Goal: Task Accomplishment & Management: Complete application form

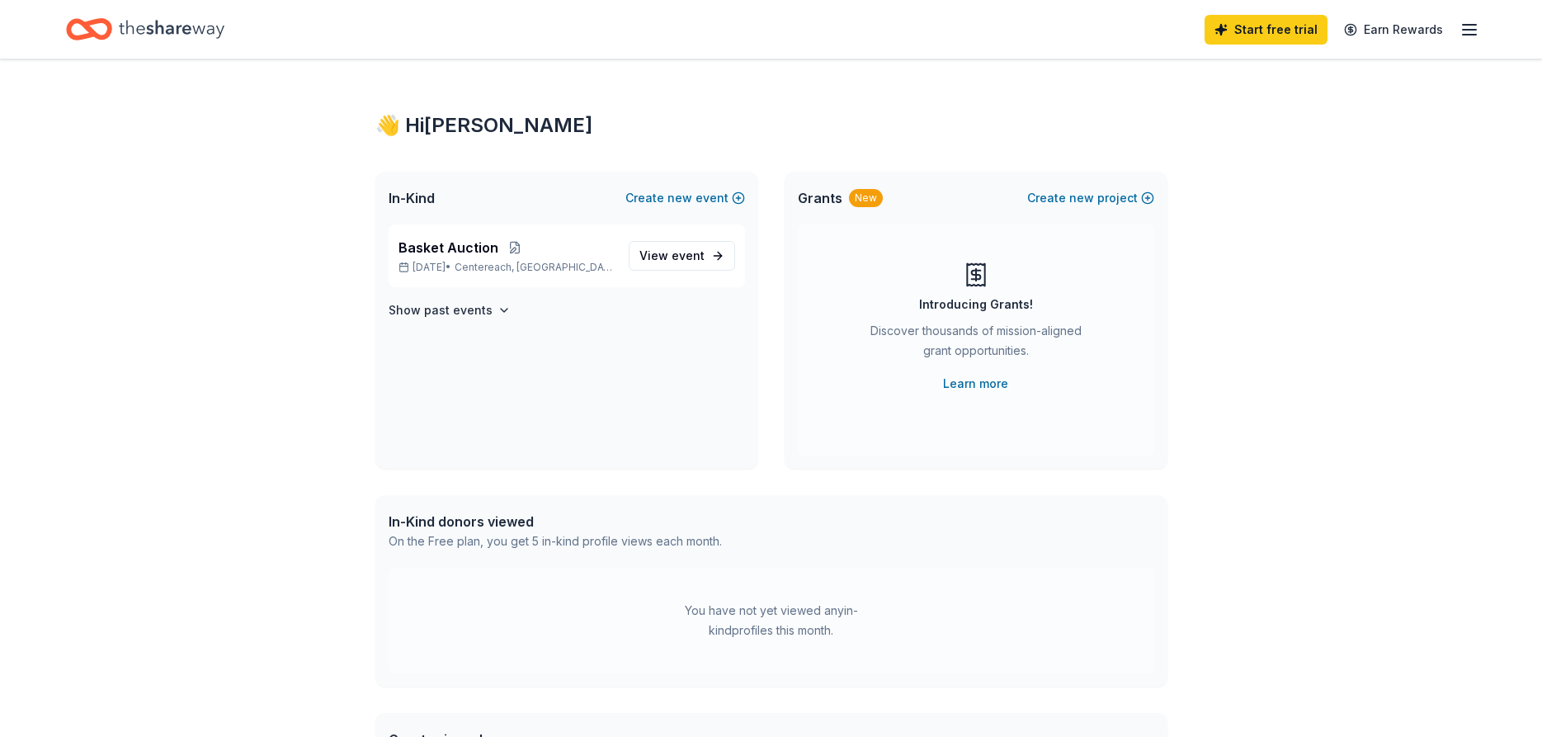
click at [1470, 30] on line "button" at bounding box center [1469, 30] width 13 height 0
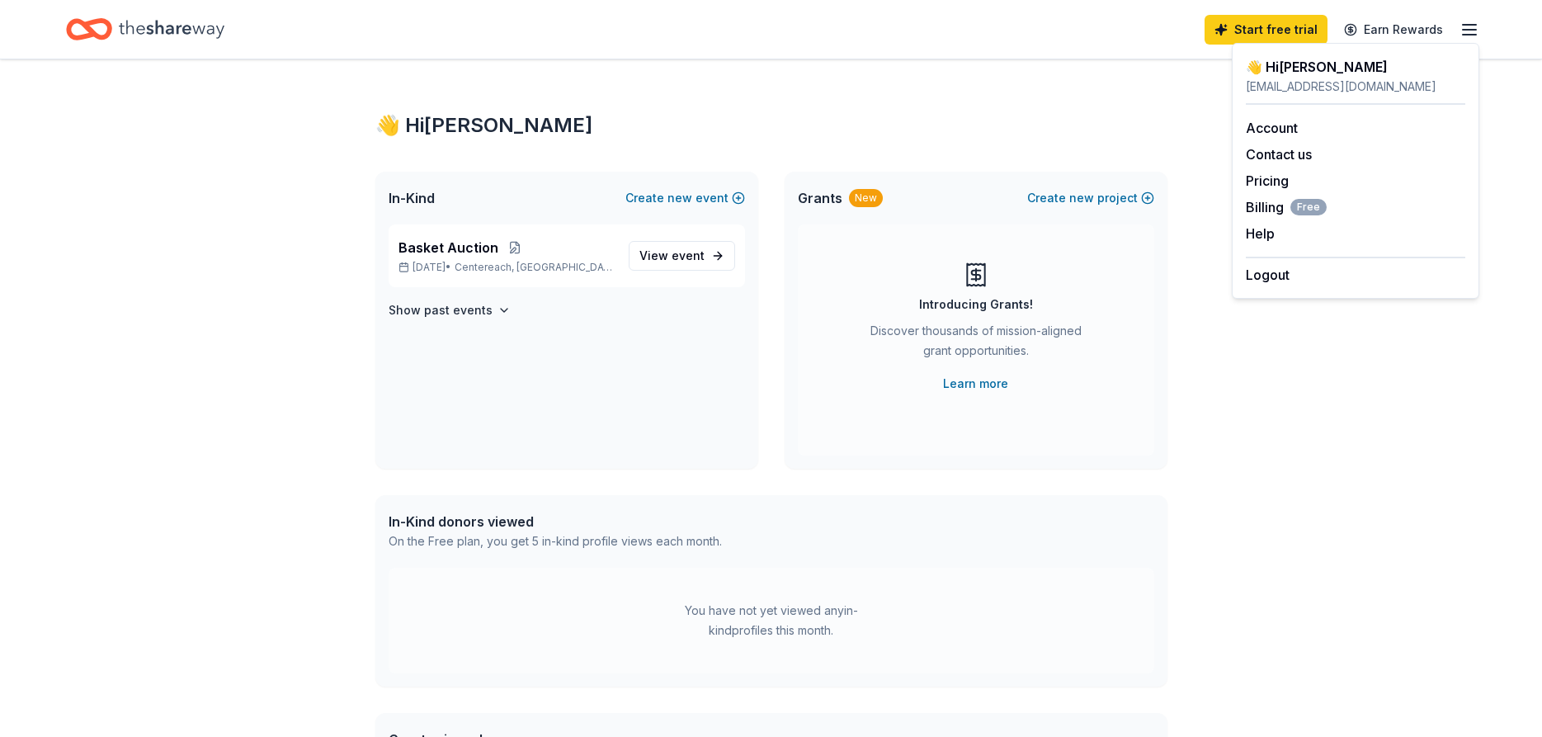
click at [1344, 487] on div "👋 Hi John In-Kind Create new event Basket Auction Aug 21, 2025 • Centereach, NY…" at bounding box center [771, 524] width 1542 height 931
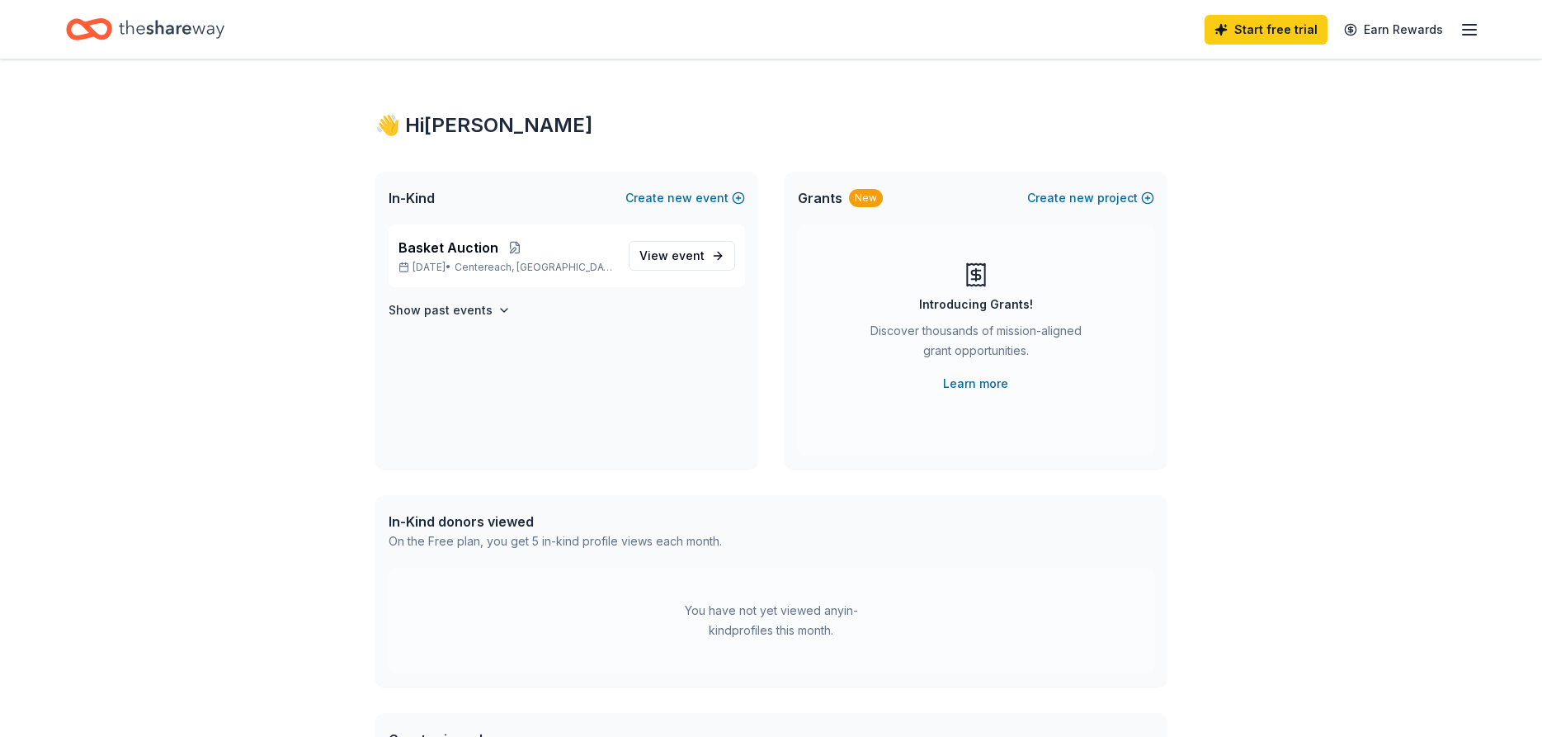
click at [420, 199] on span "In-Kind" at bounding box center [412, 198] width 46 height 20
click at [696, 253] on span "event" at bounding box center [688, 255] width 33 height 14
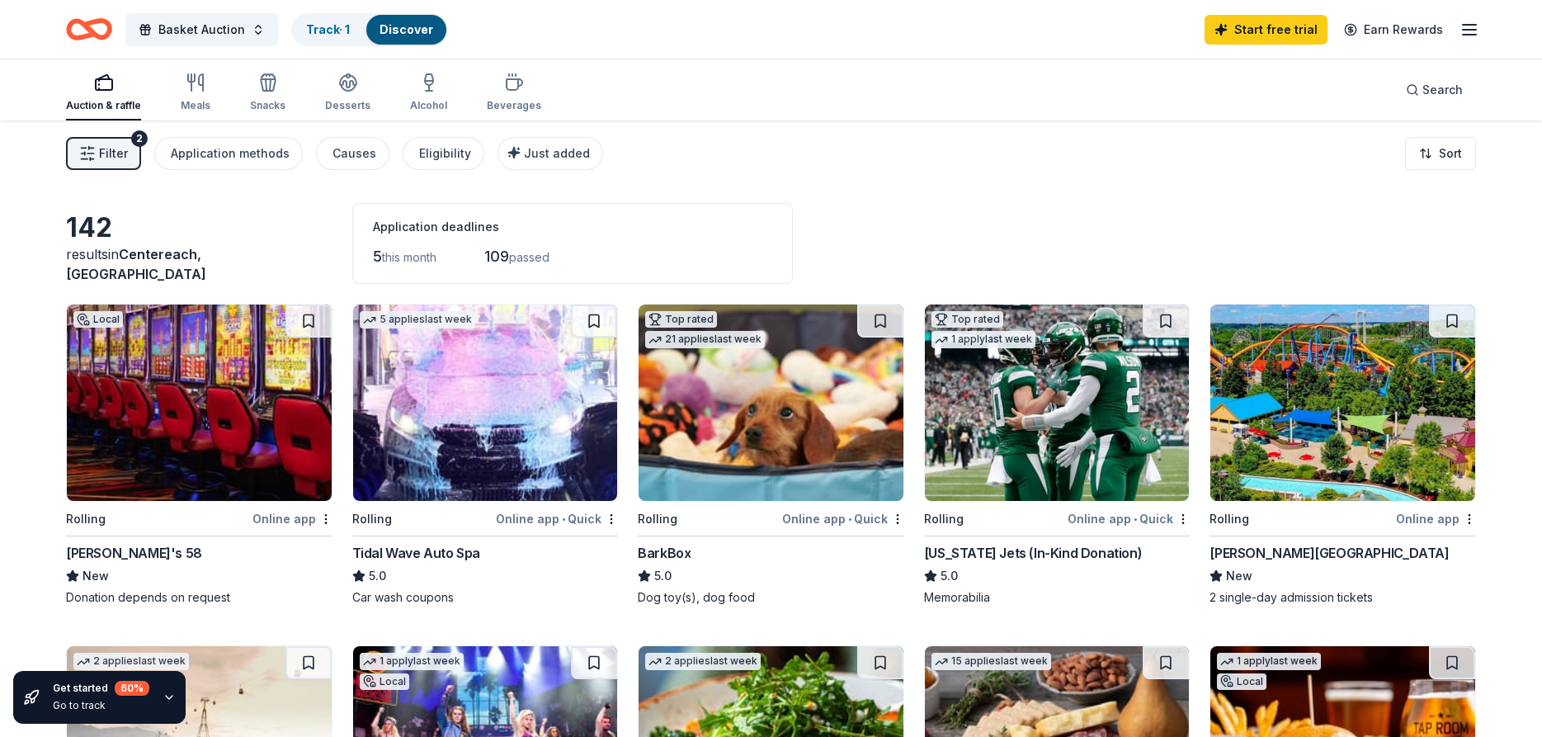
scroll to position [168, 0]
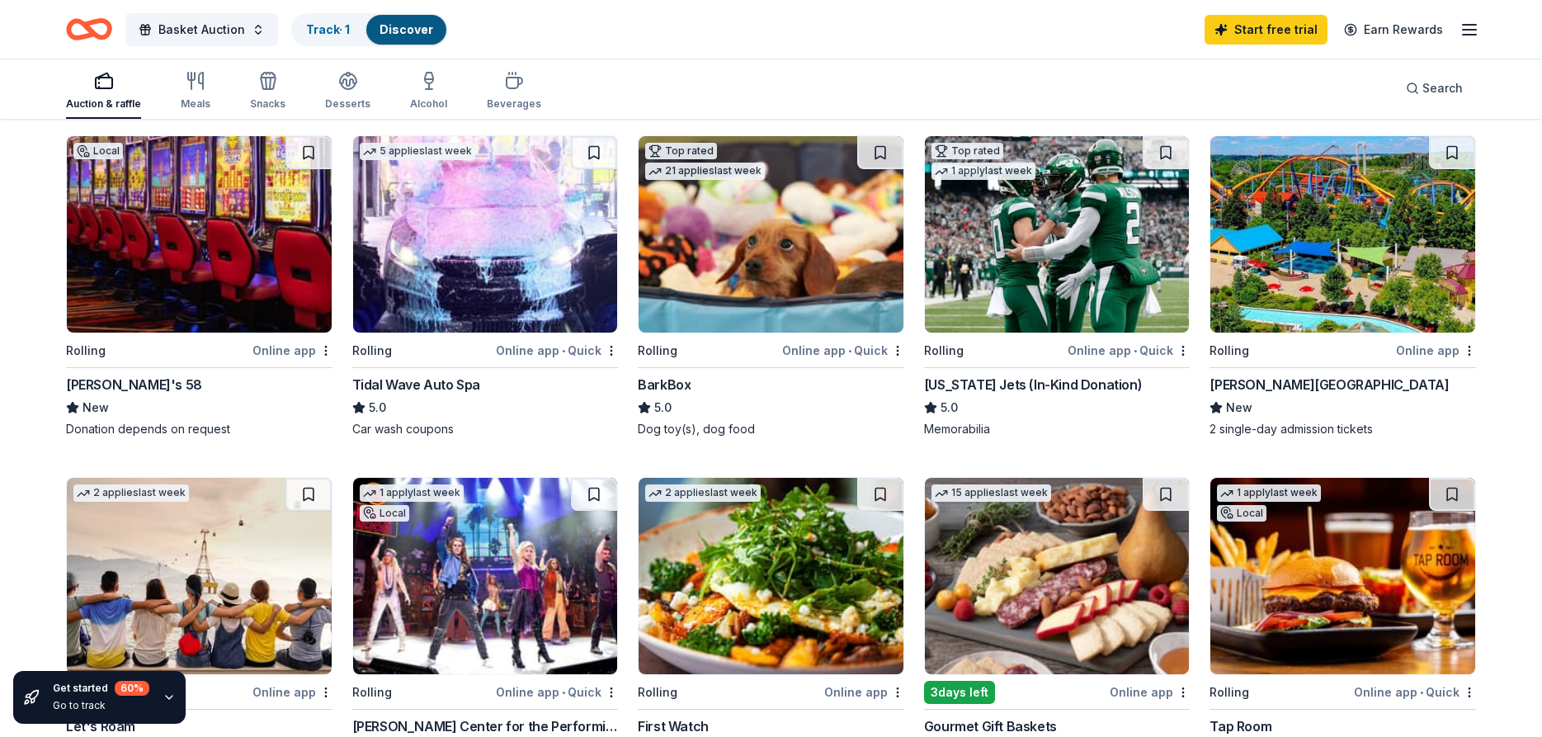
click at [112, 381] on div "Jake's 58" at bounding box center [134, 385] width 136 height 20
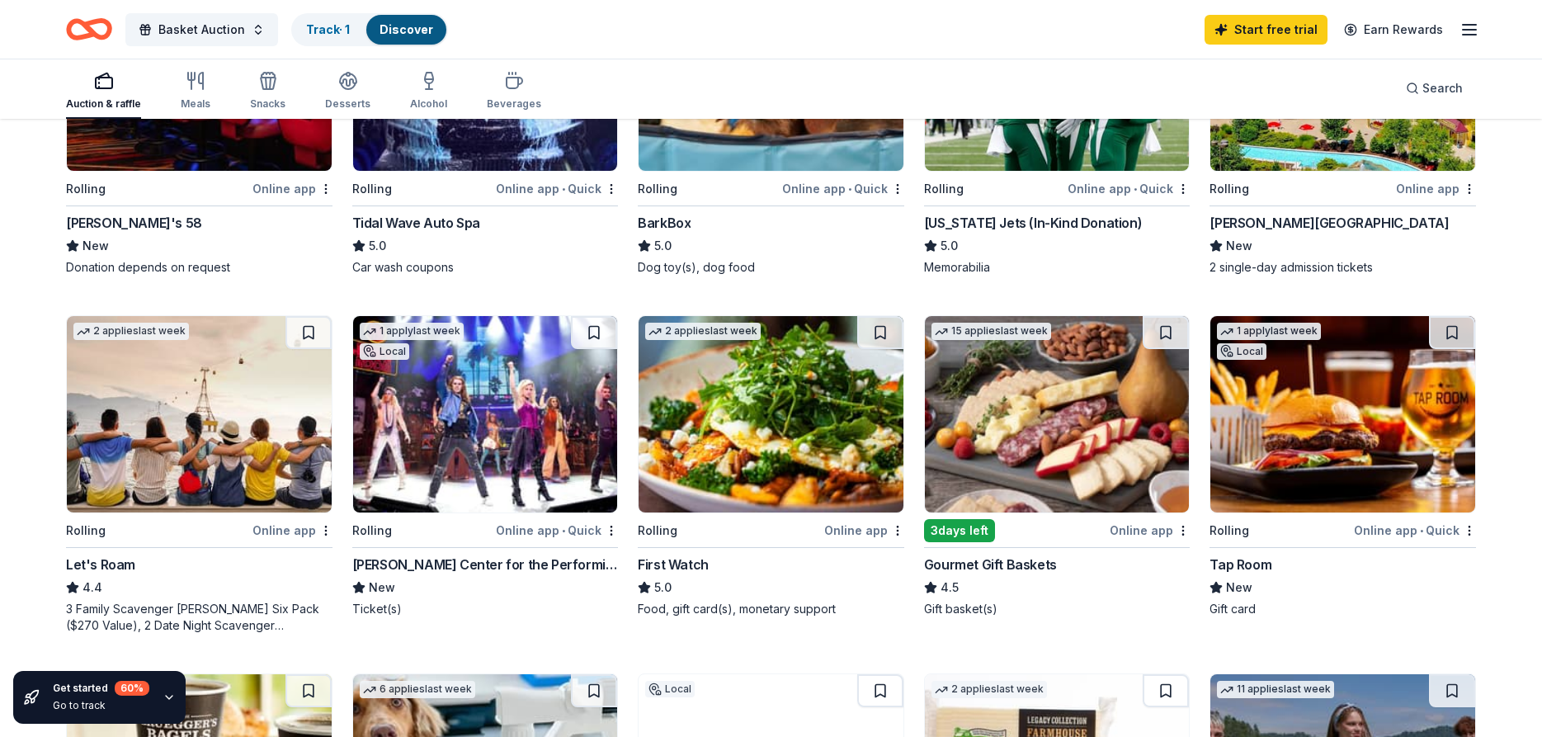
scroll to position [337, 0]
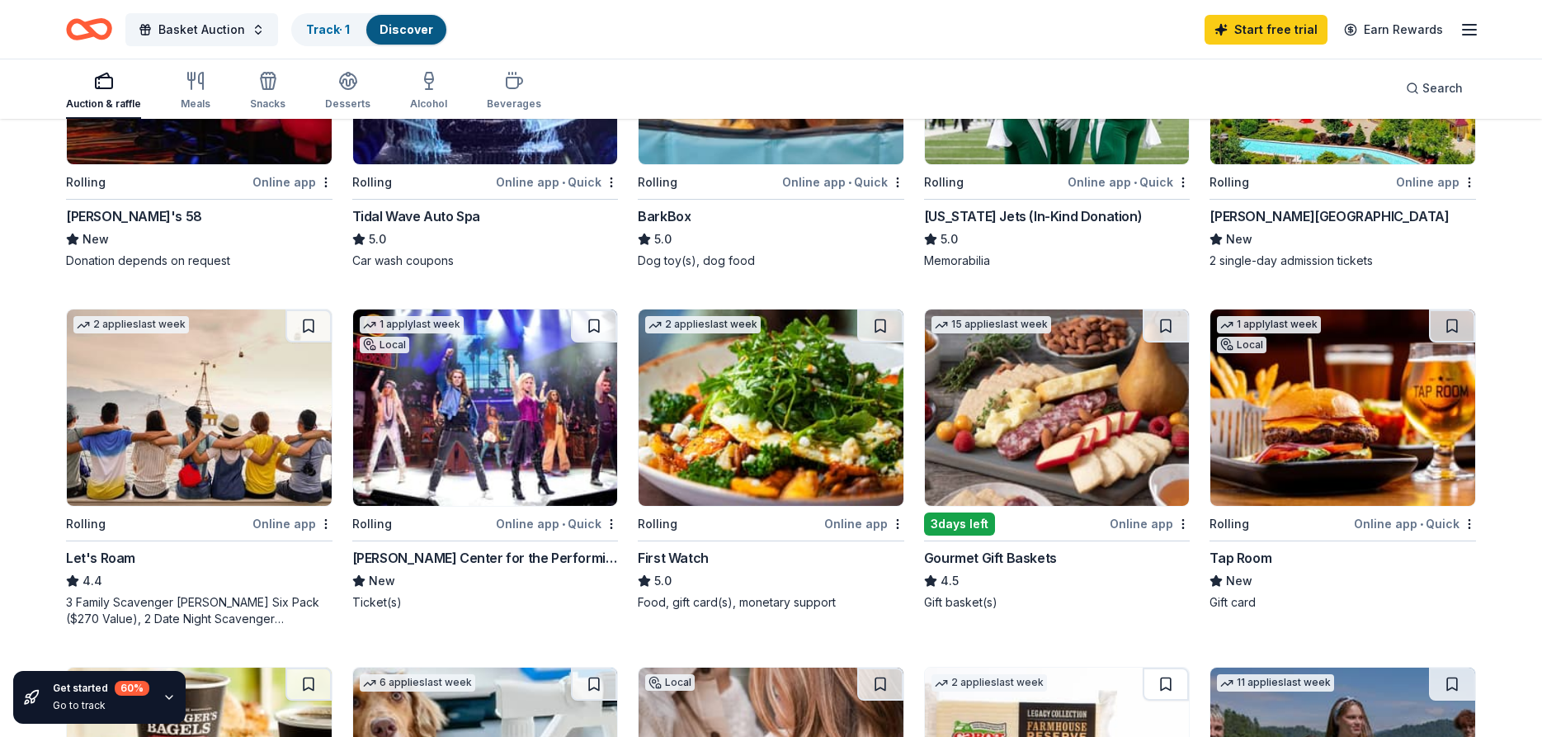
click at [514, 557] on div "[PERSON_NAME] Center for the Performing Arts" at bounding box center [485, 558] width 267 height 20
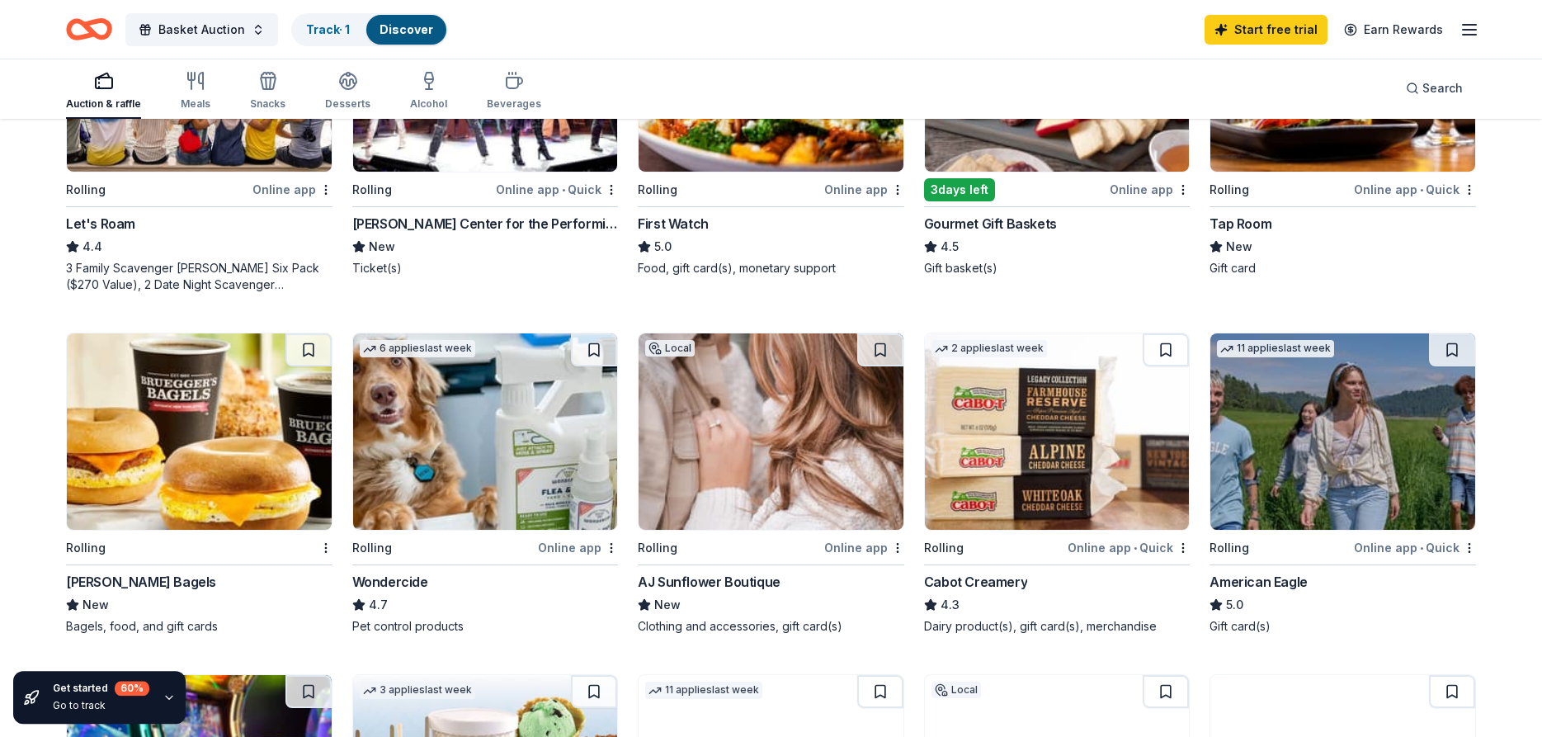
scroll to position [673, 0]
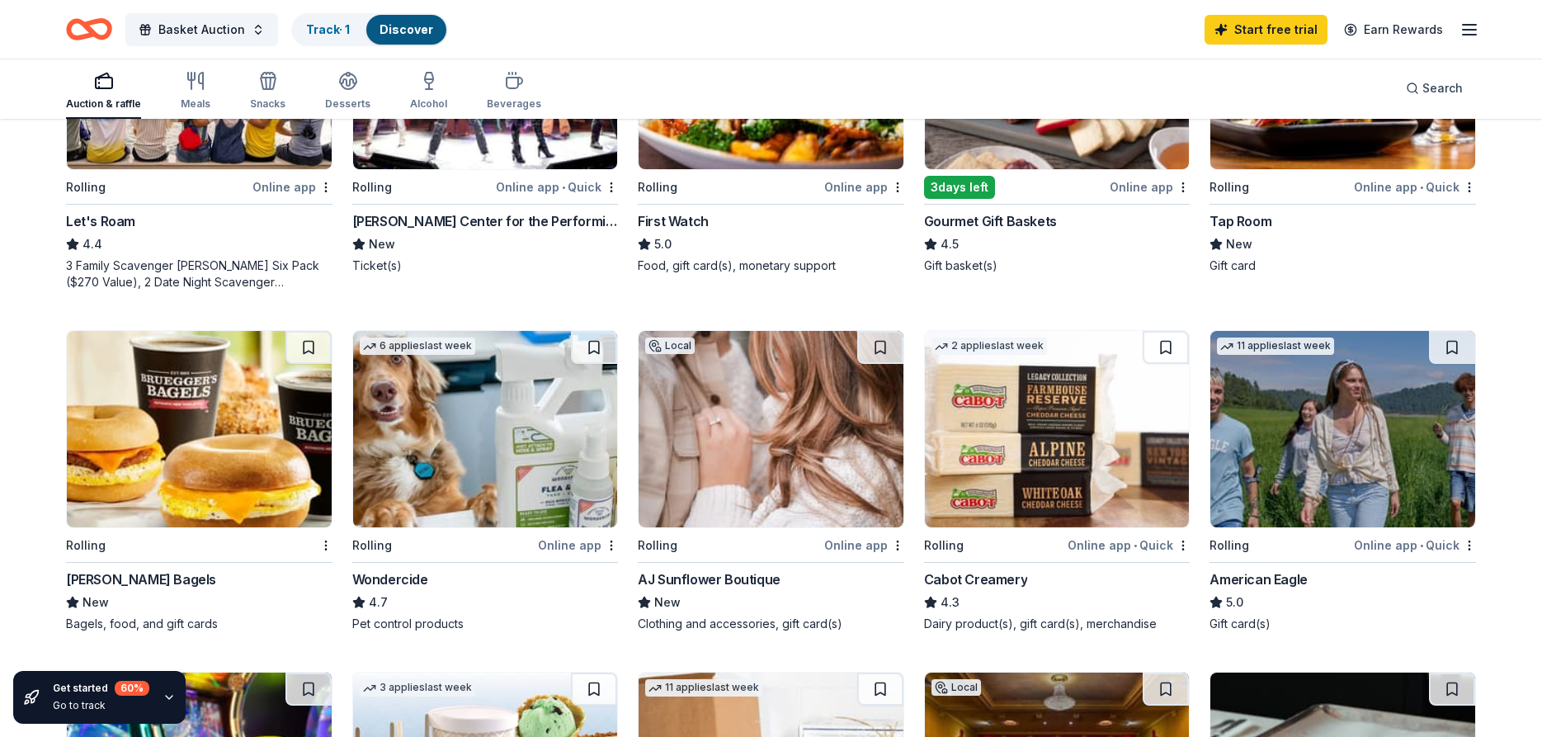
click at [1025, 223] on div "Gourmet Gift Baskets" at bounding box center [990, 221] width 133 height 20
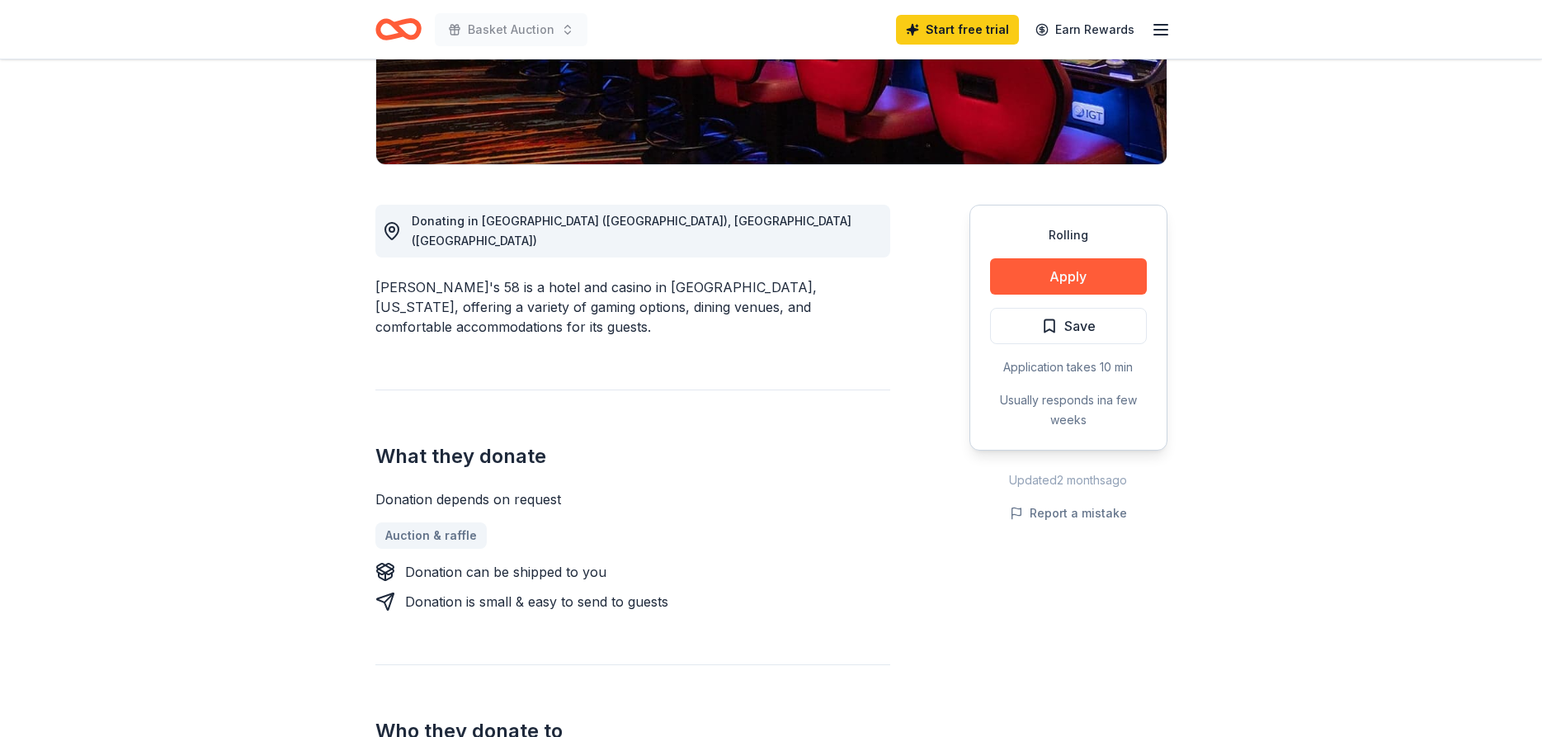
scroll to position [337, 0]
click at [1072, 280] on button "Apply" at bounding box center [1068, 276] width 157 height 36
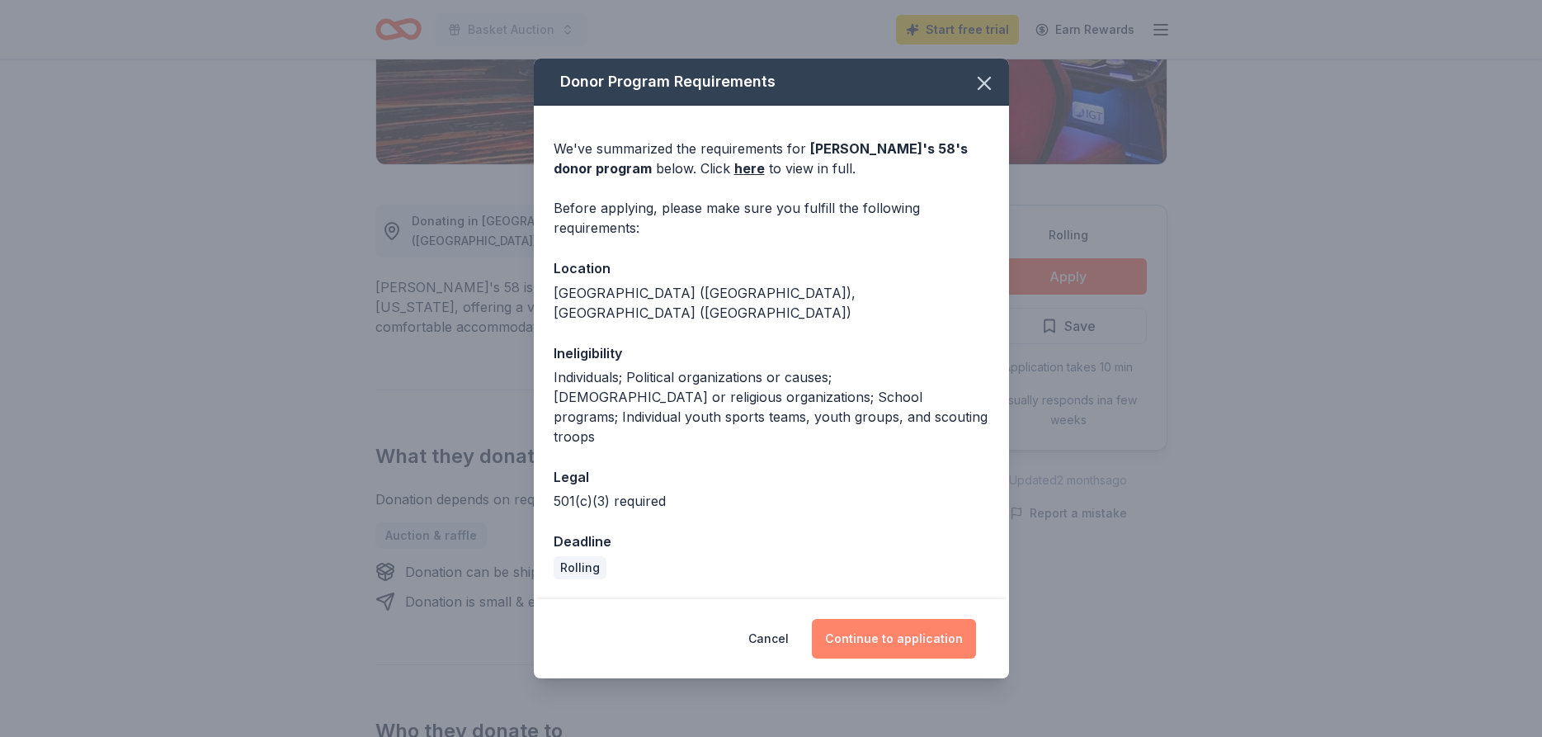
click at [880, 619] on button "Continue to application" at bounding box center [894, 639] width 164 height 40
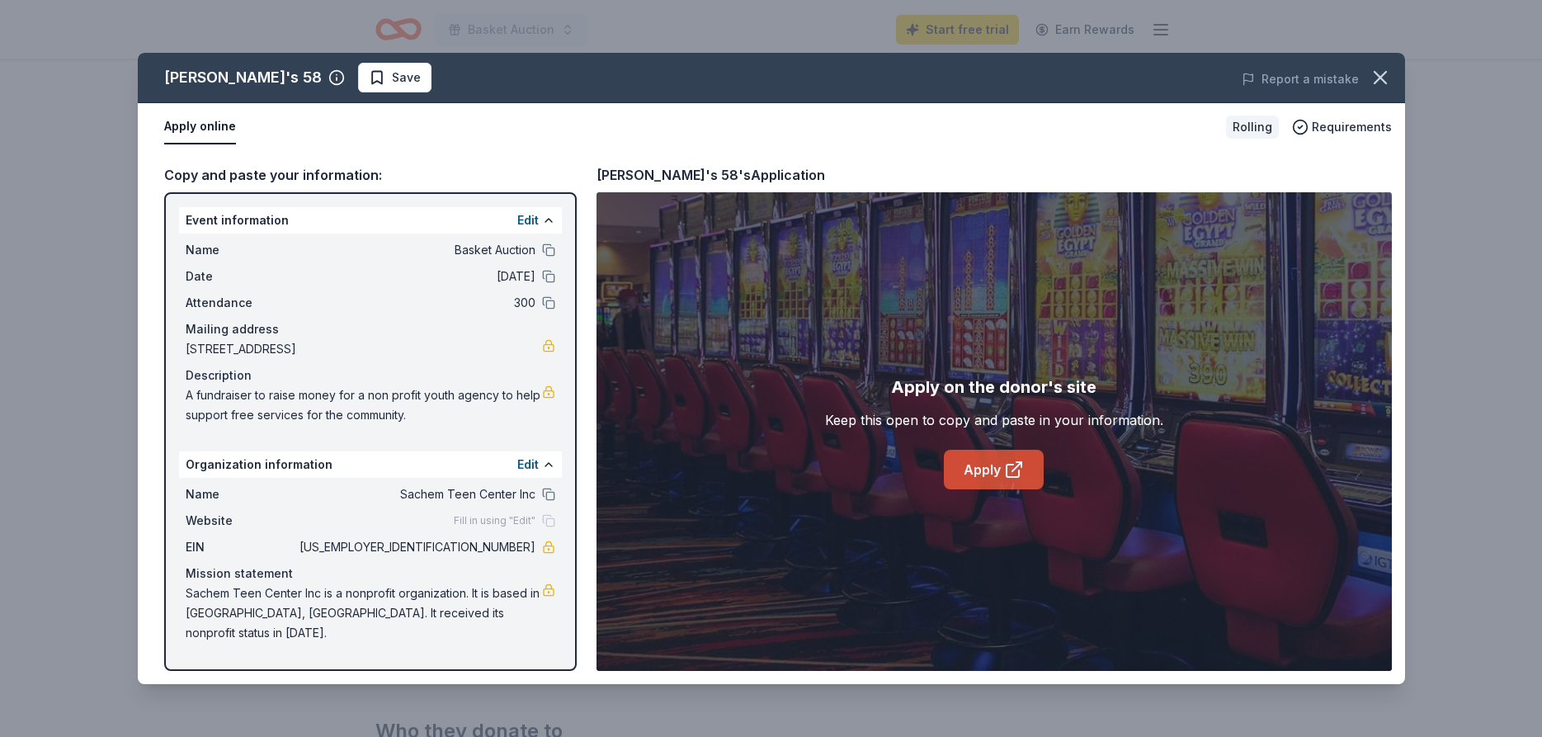
click at [984, 470] on link "Apply" at bounding box center [994, 470] width 100 height 40
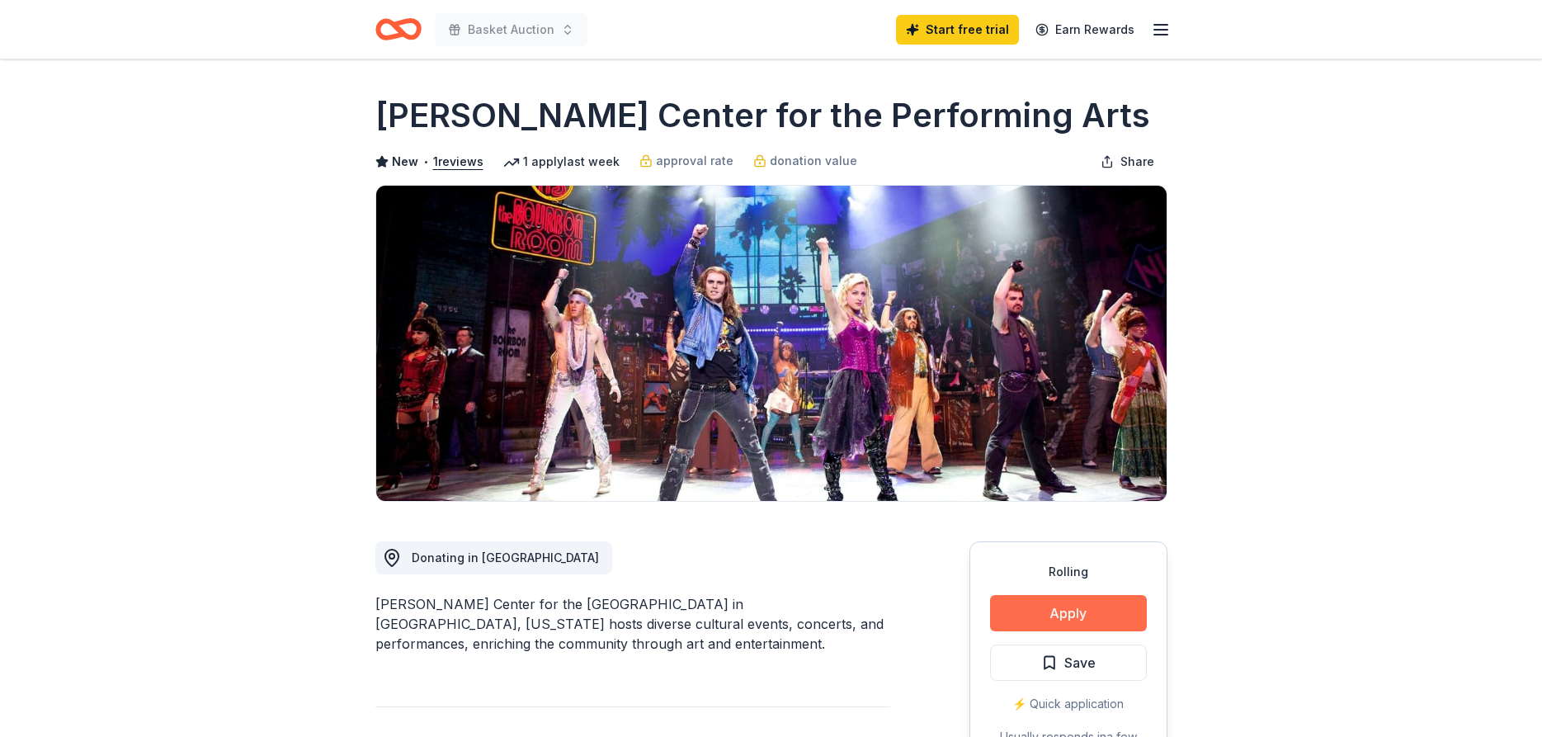
click at [1046, 616] on button "Apply" at bounding box center [1068, 613] width 157 height 36
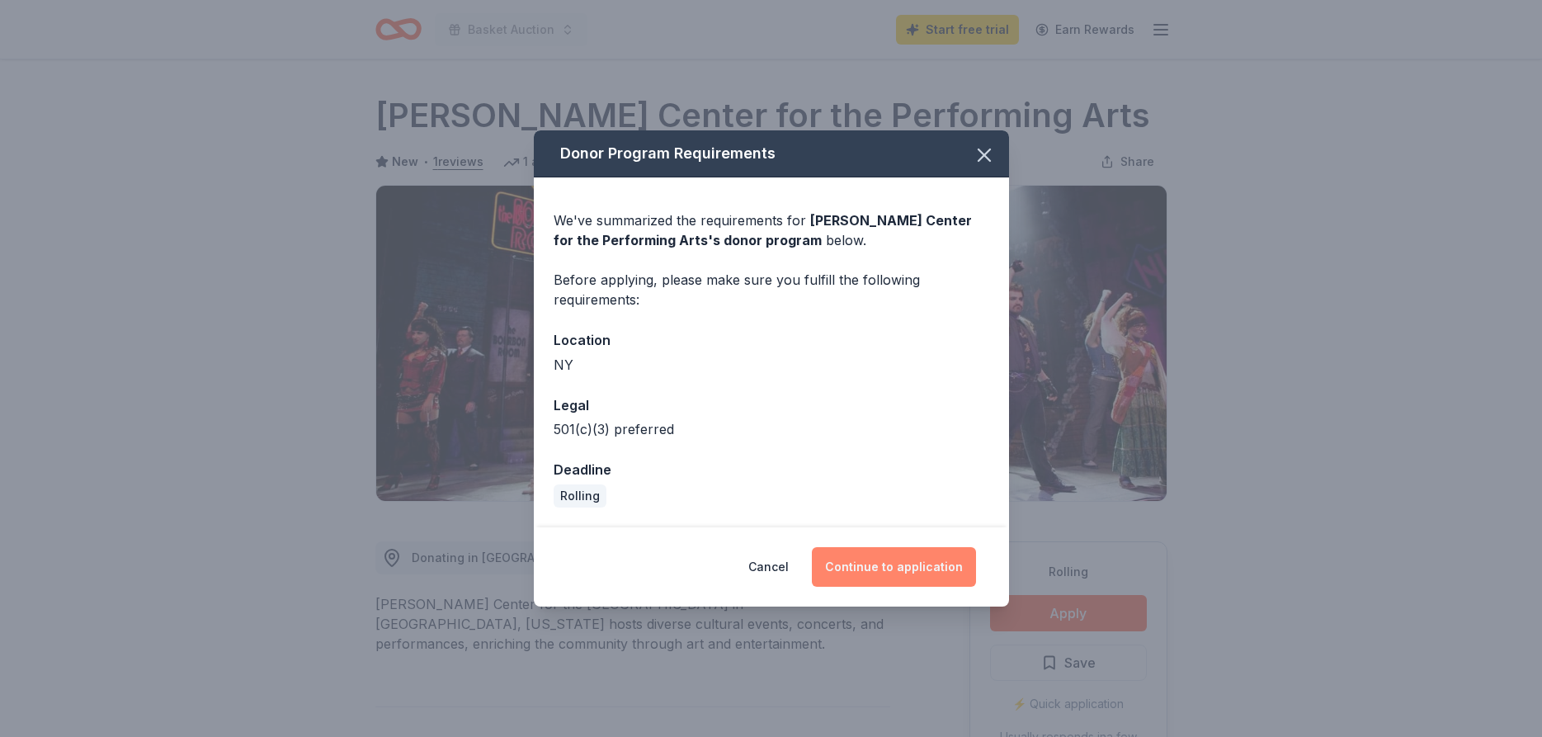
click at [885, 568] on button "Continue to application" at bounding box center [894, 567] width 164 height 40
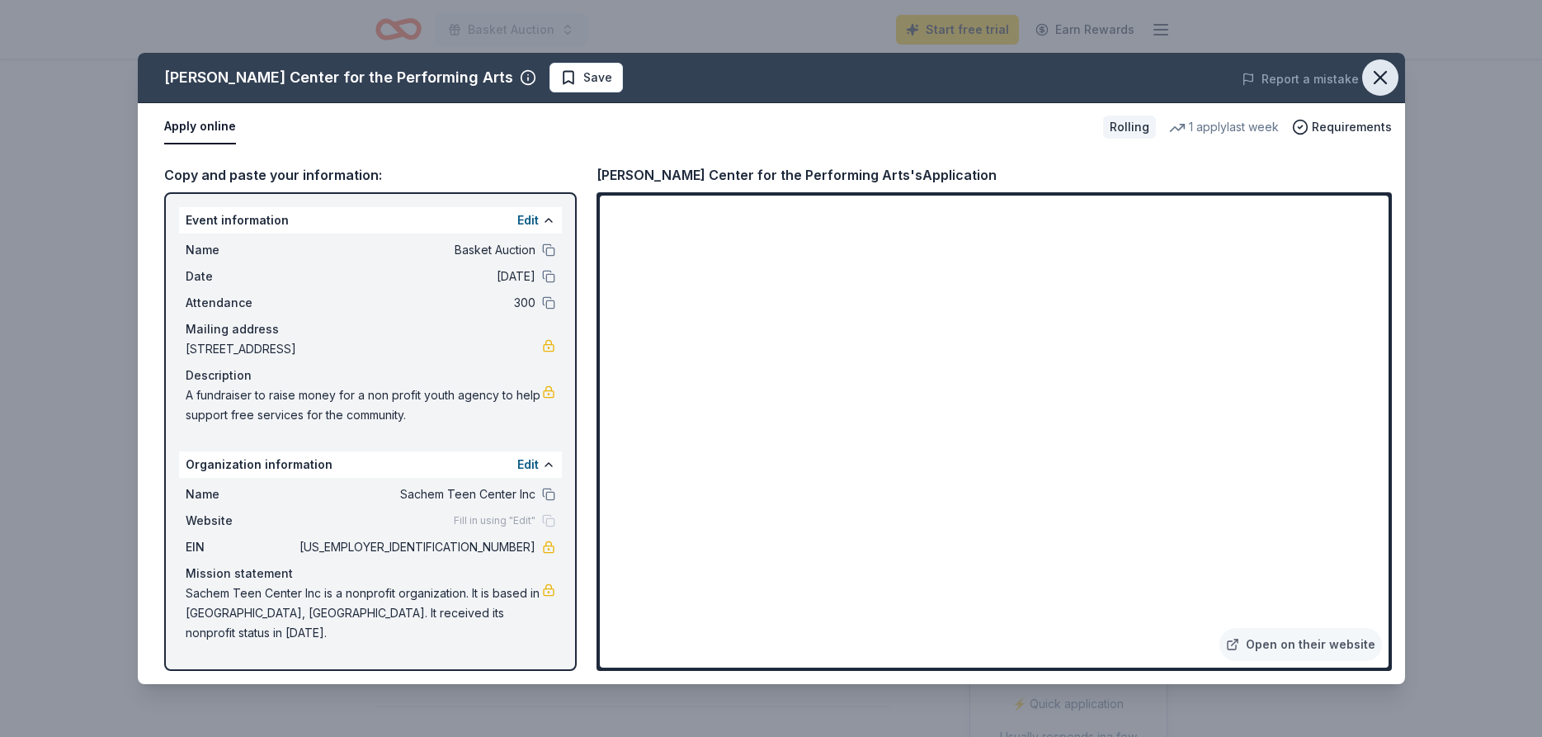
click at [1382, 70] on icon "button" at bounding box center [1380, 77] width 23 height 23
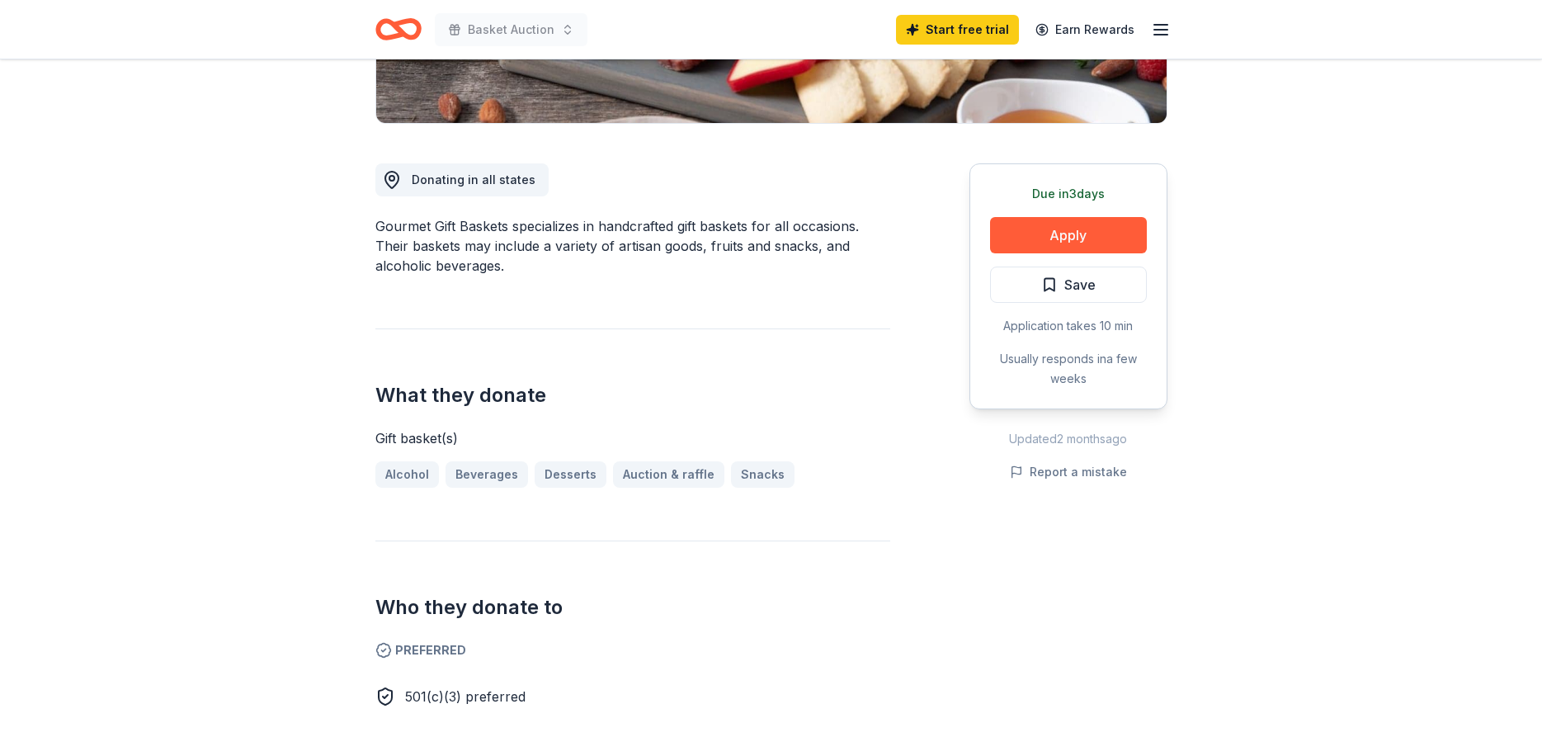
scroll to position [252, 0]
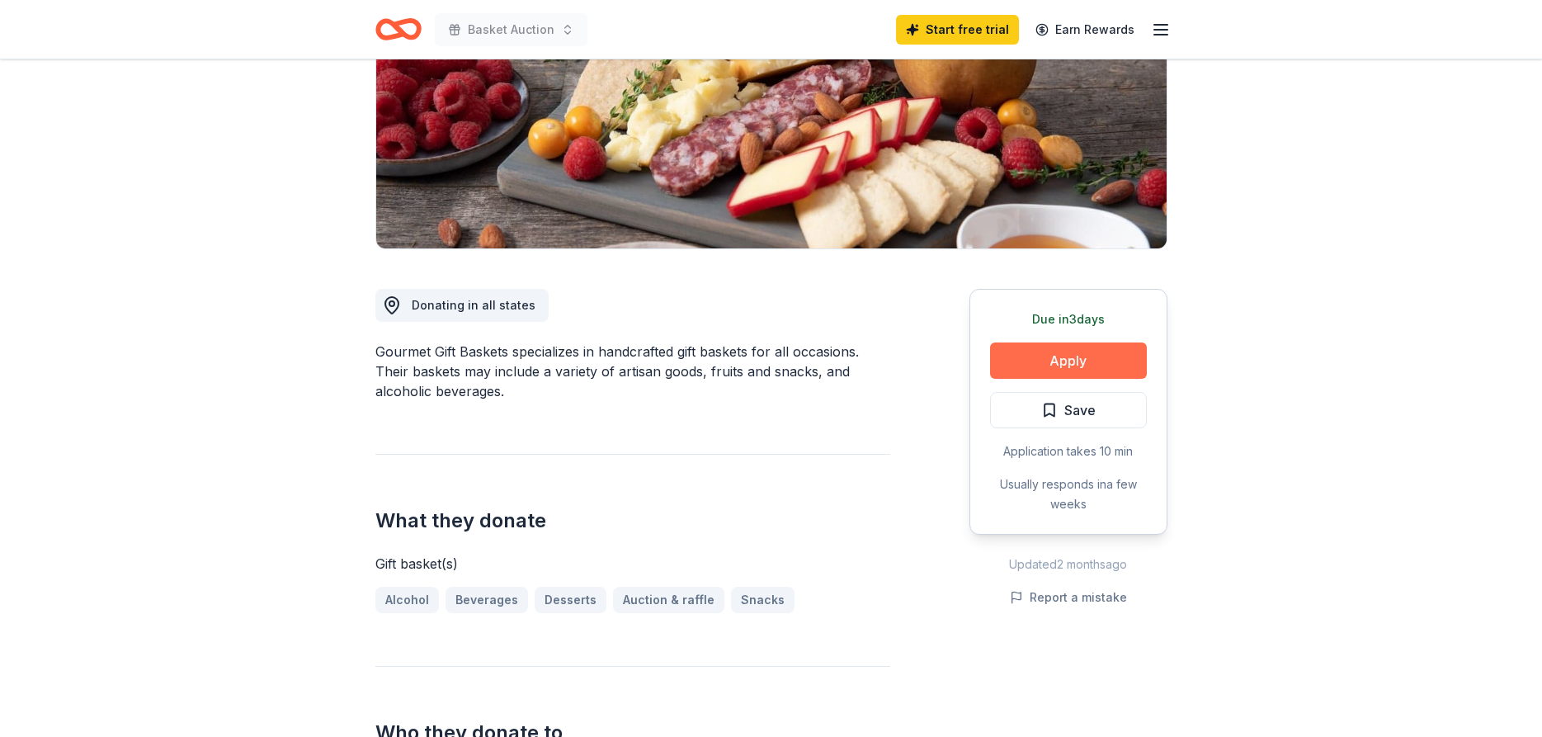
click at [1078, 355] on button "Apply" at bounding box center [1068, 360] width 157 height 36
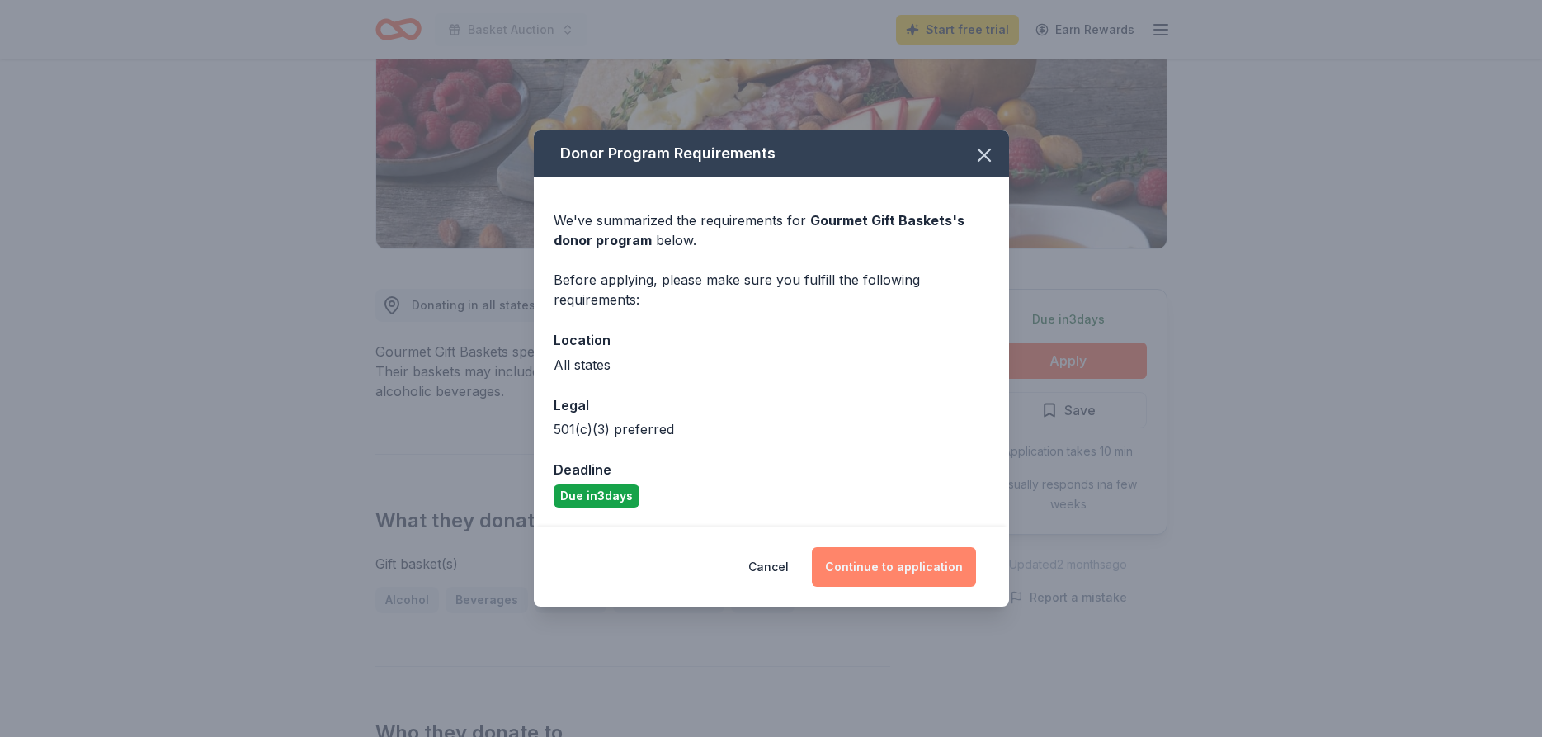
click at [897, 574] on button "Continue to application" at bounding box center [894, 567] width 164 height 40
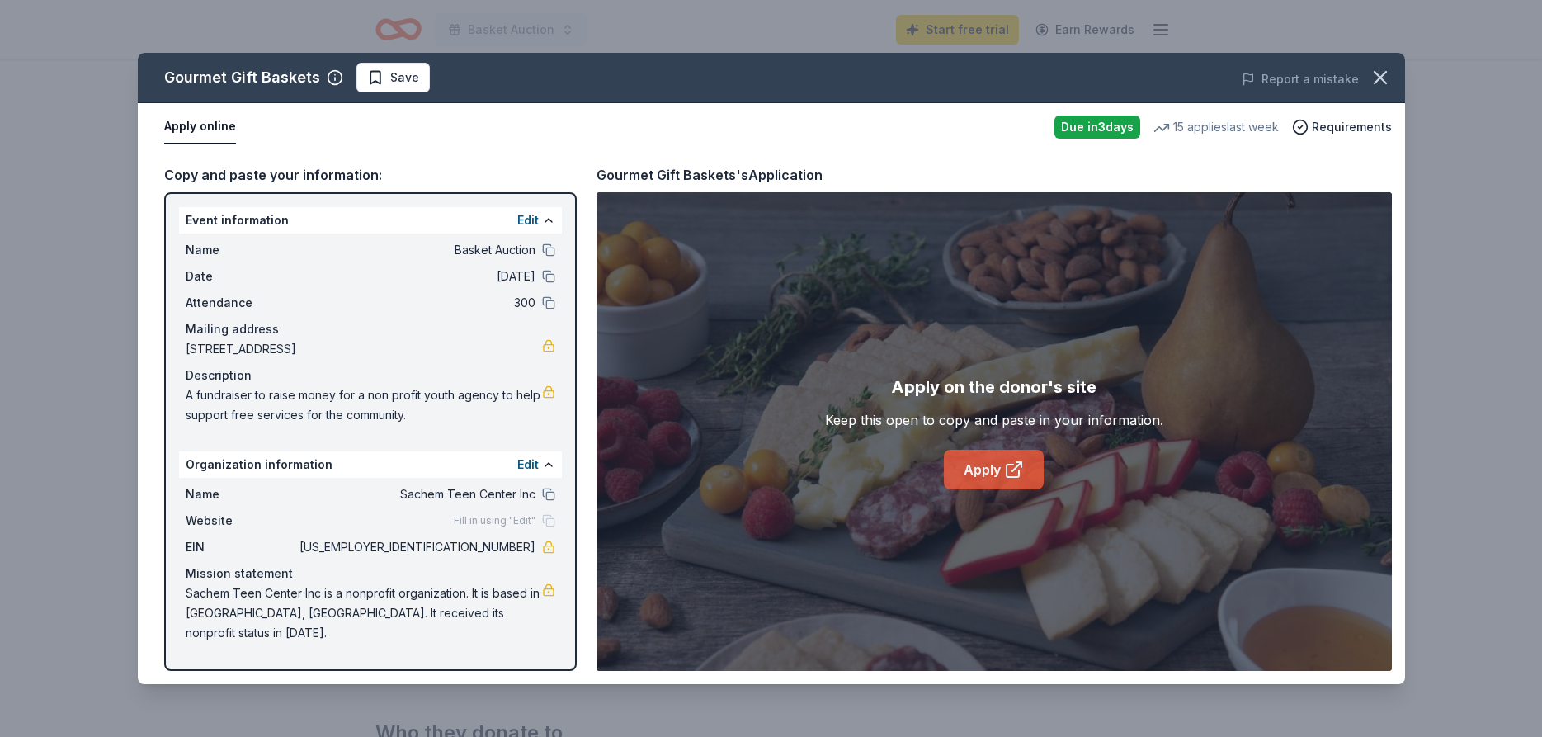
click at [981, 479] on link "Apply" at bounding box center [994, 470] width 100 height 40
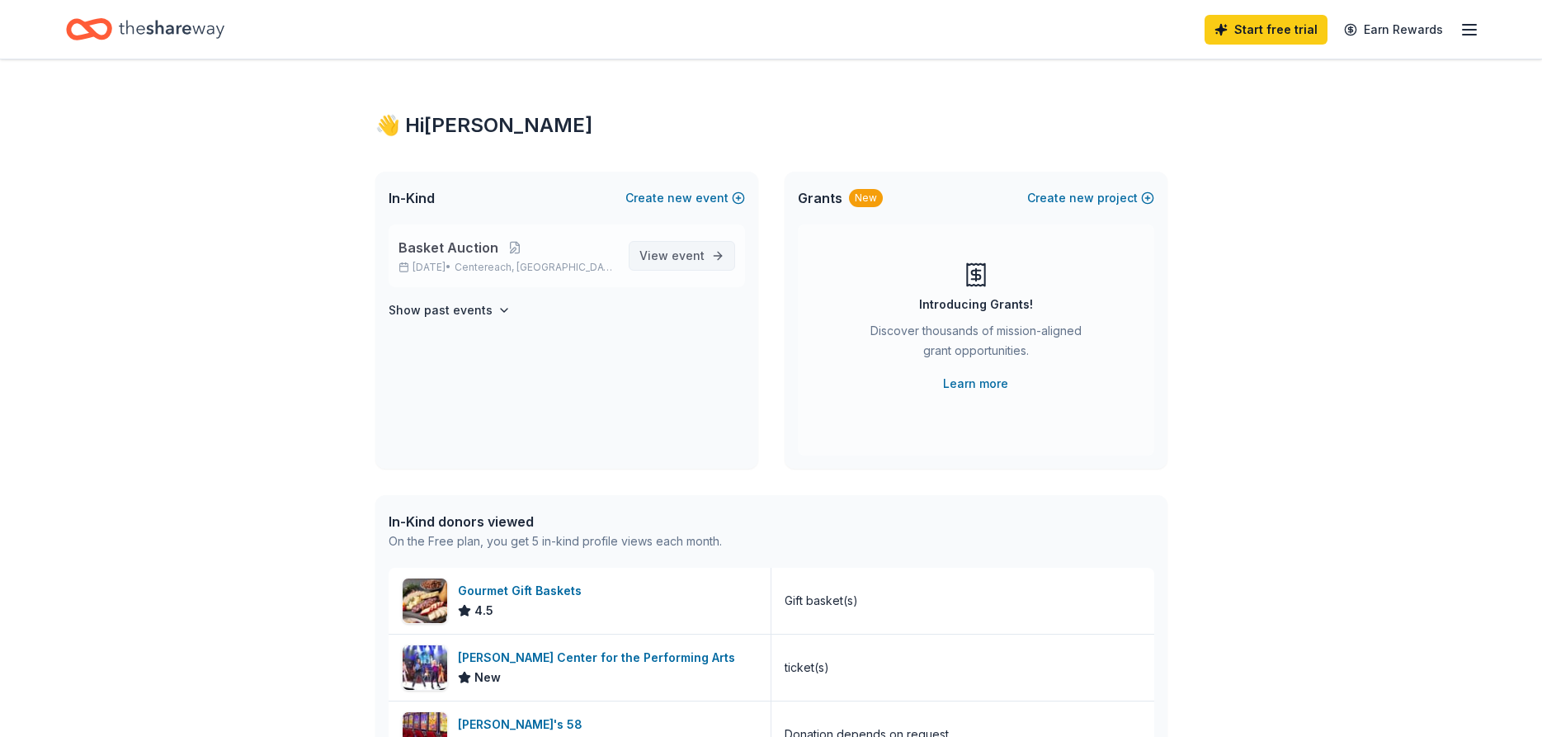
click at [653, 252] on span "View event" at bounding box center [671, 256] width 65 height 20
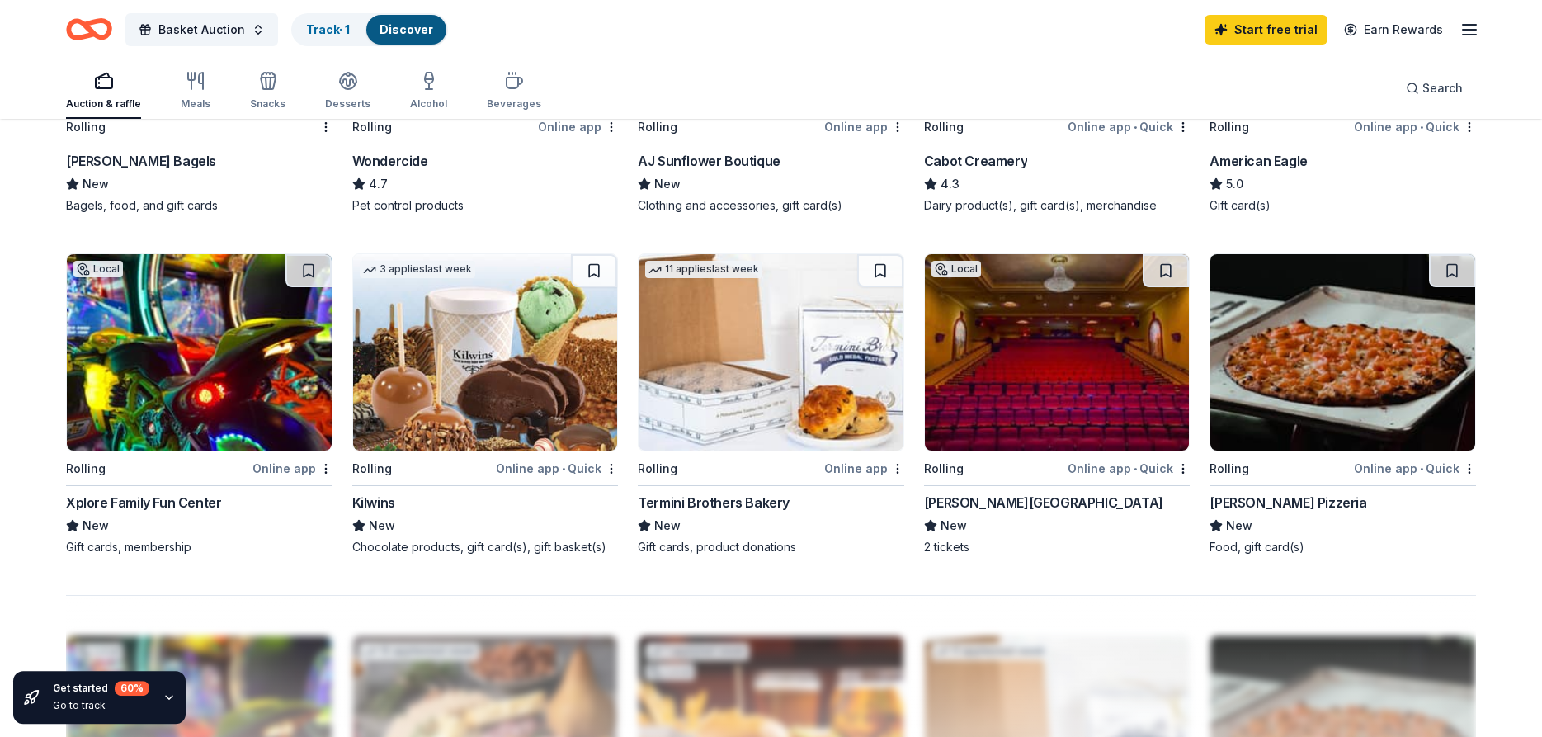
scroll to position [1094, 0]
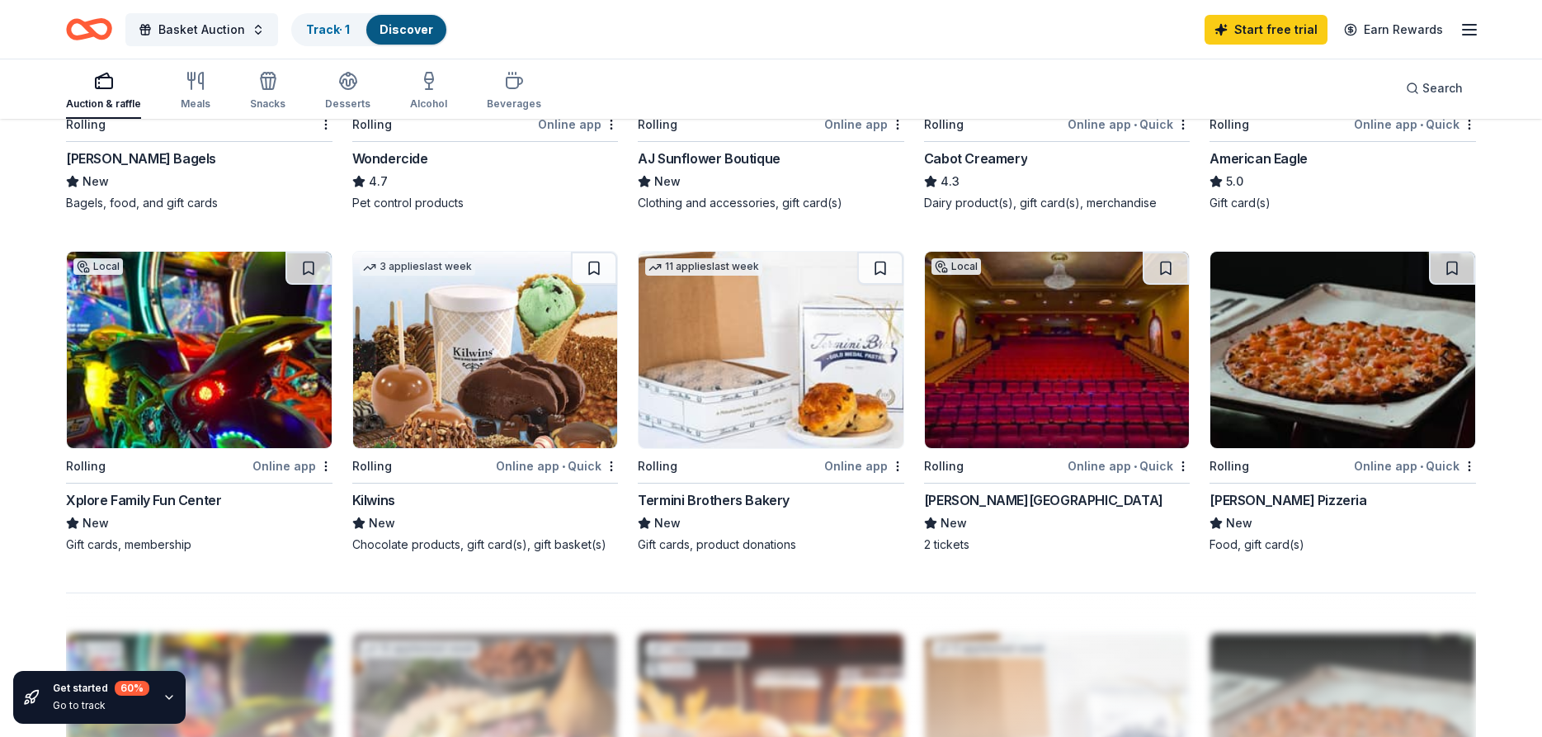
click at [191, 502] on div "Xplore Family Fun Center" at bounding box center [143, 500] width 155 height 20
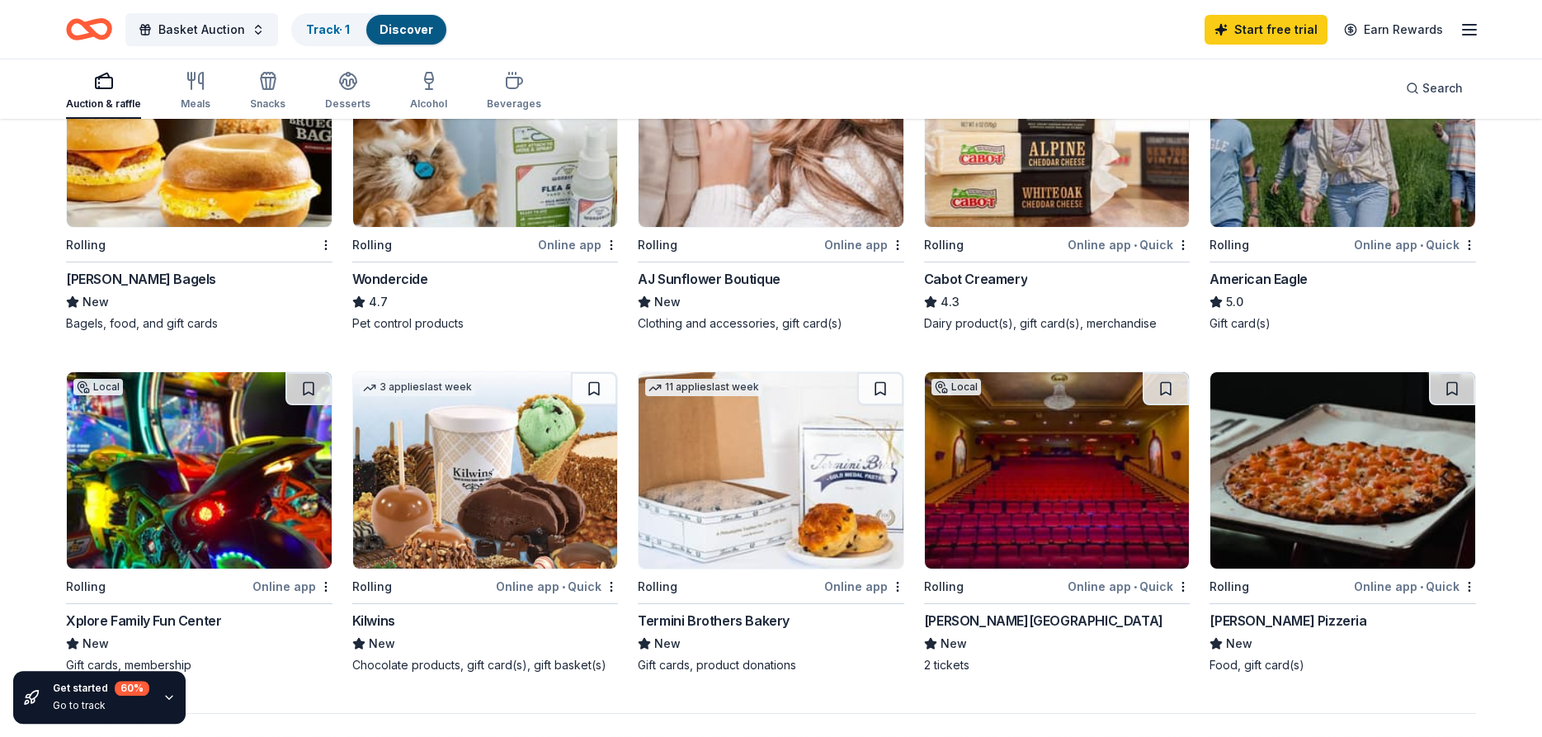
scroll to position [926, 0]
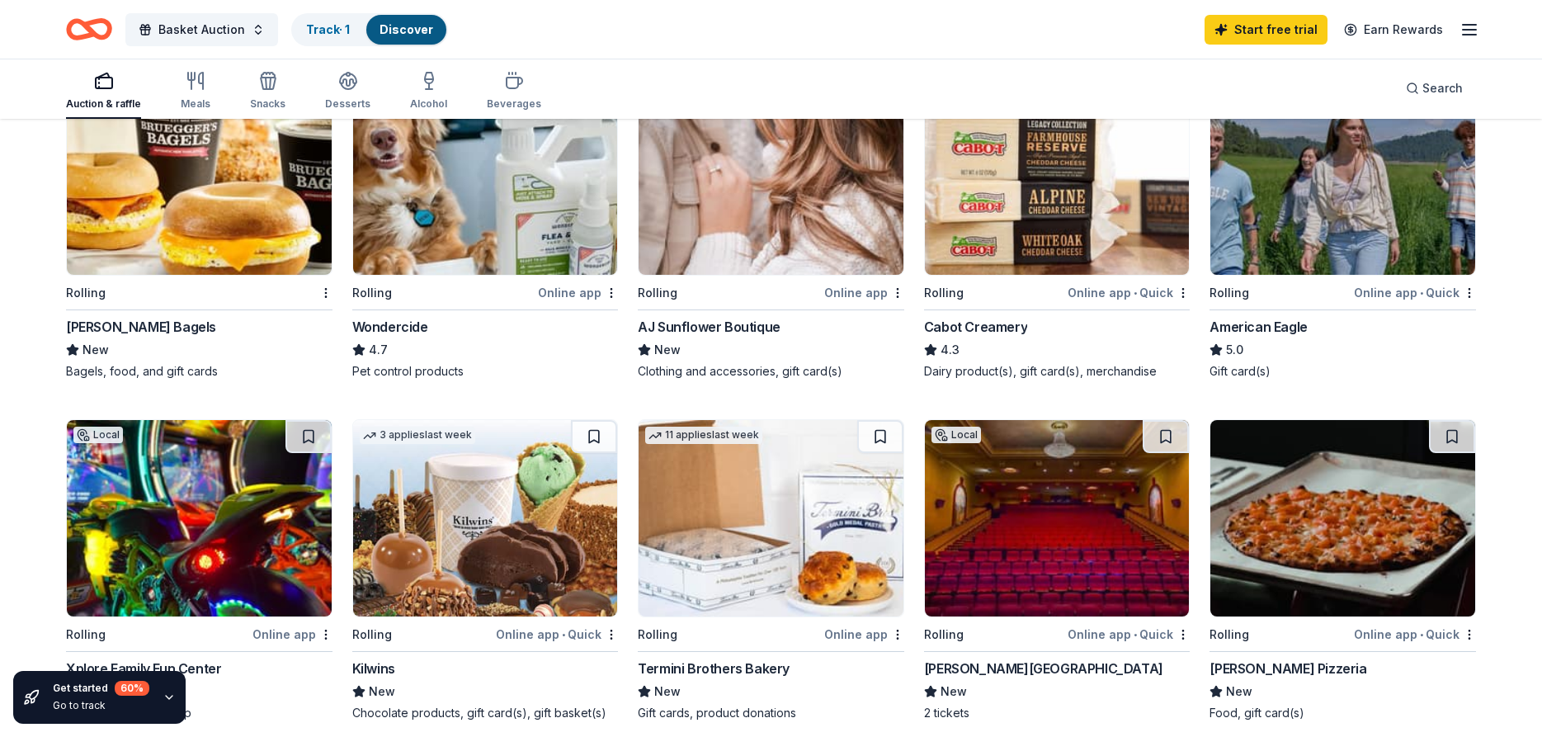
click at [988, 327] on div "Cabot Creamery" at bounding box center [975, 327] width 103 height 20
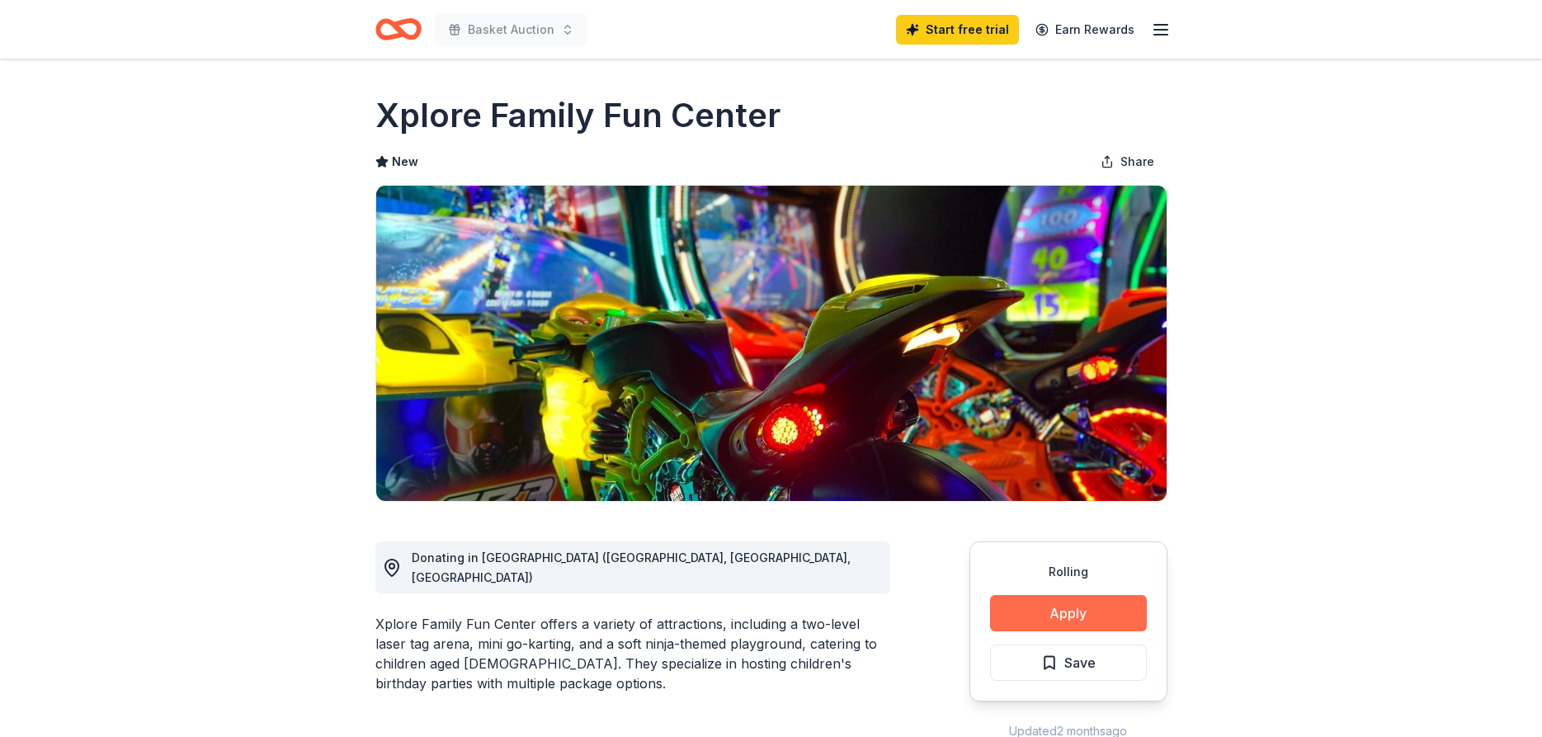
click at [1073, 616] on button "Apply" at bounding box center [1068, 613] width 157 height 36
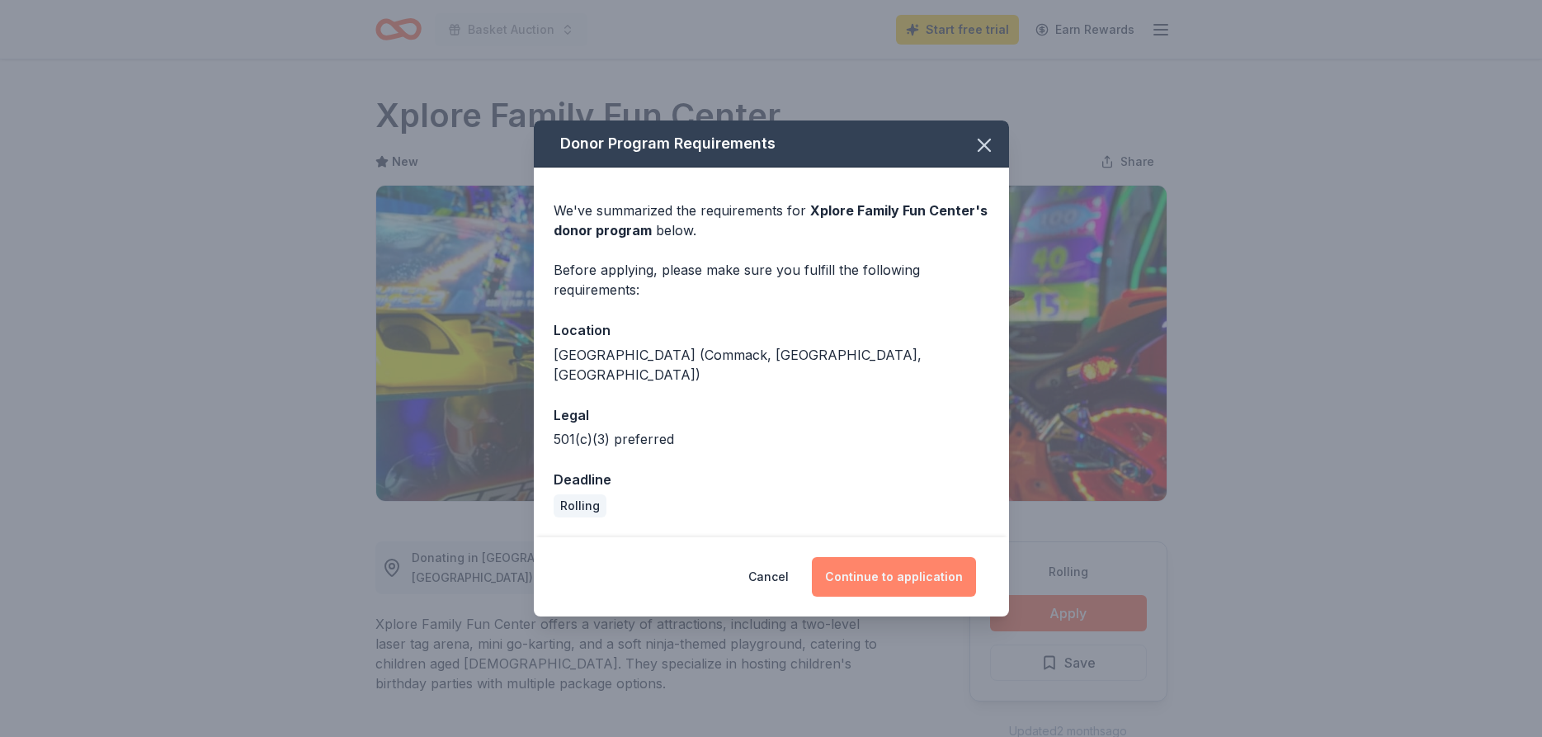
click at [883, 569] on button "Continue to application" at bounding box center [894, 577] width 164 height 40
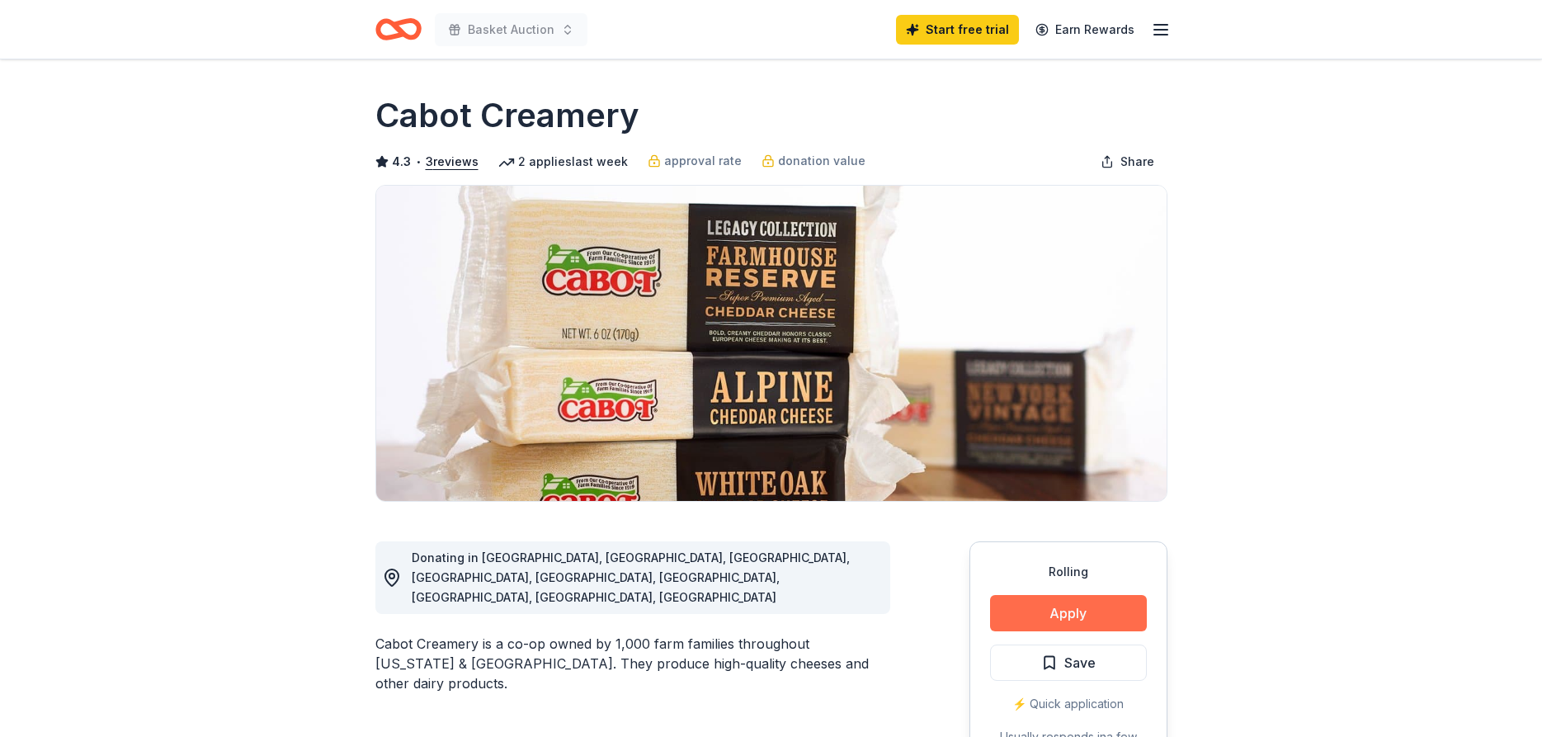
click at [1078, 601] on button "Apply" at bounding box center [1068, 613] width 157 height 36
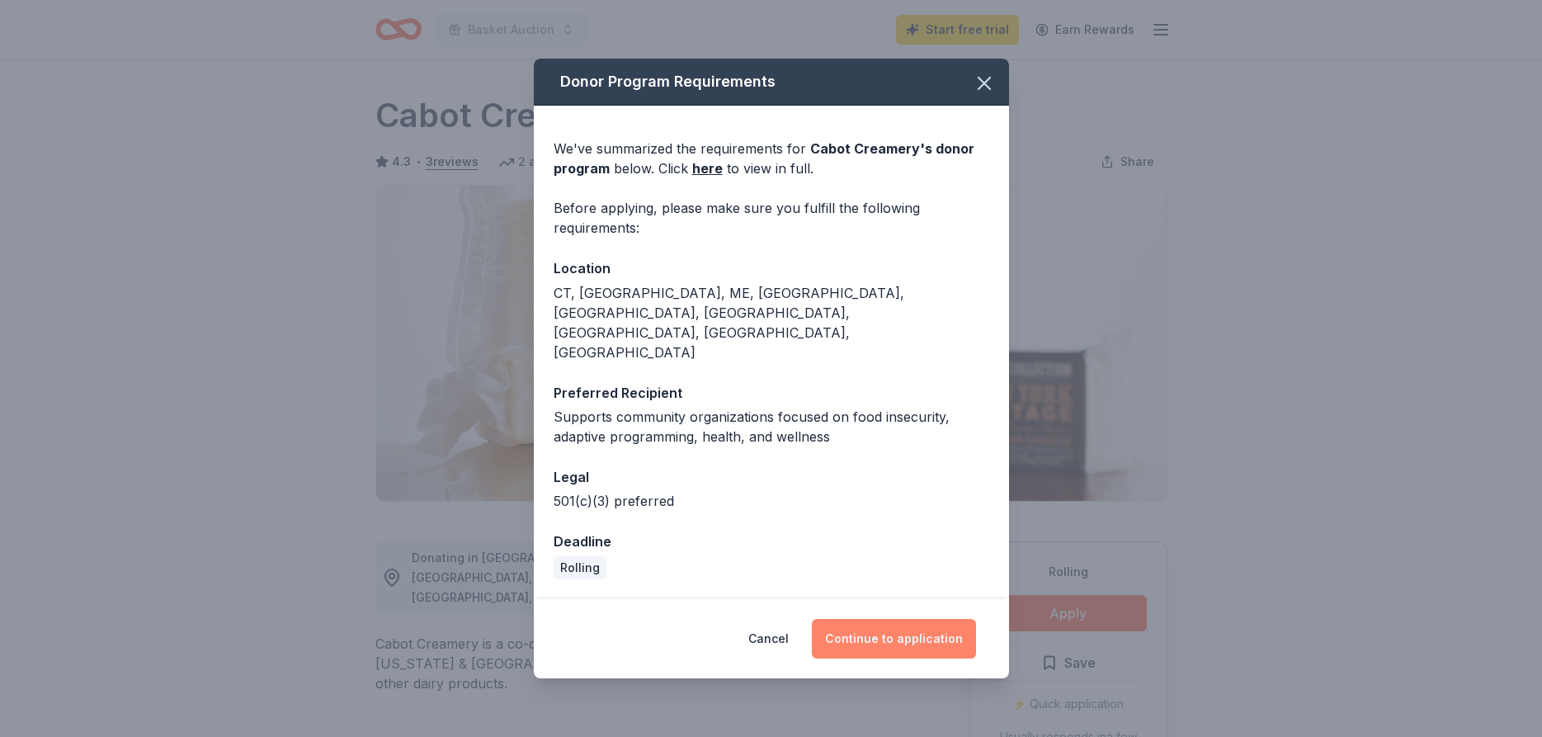
click at [892, 619] on button "Continue to application" at bounding box center [894, 639] width 164 height 40
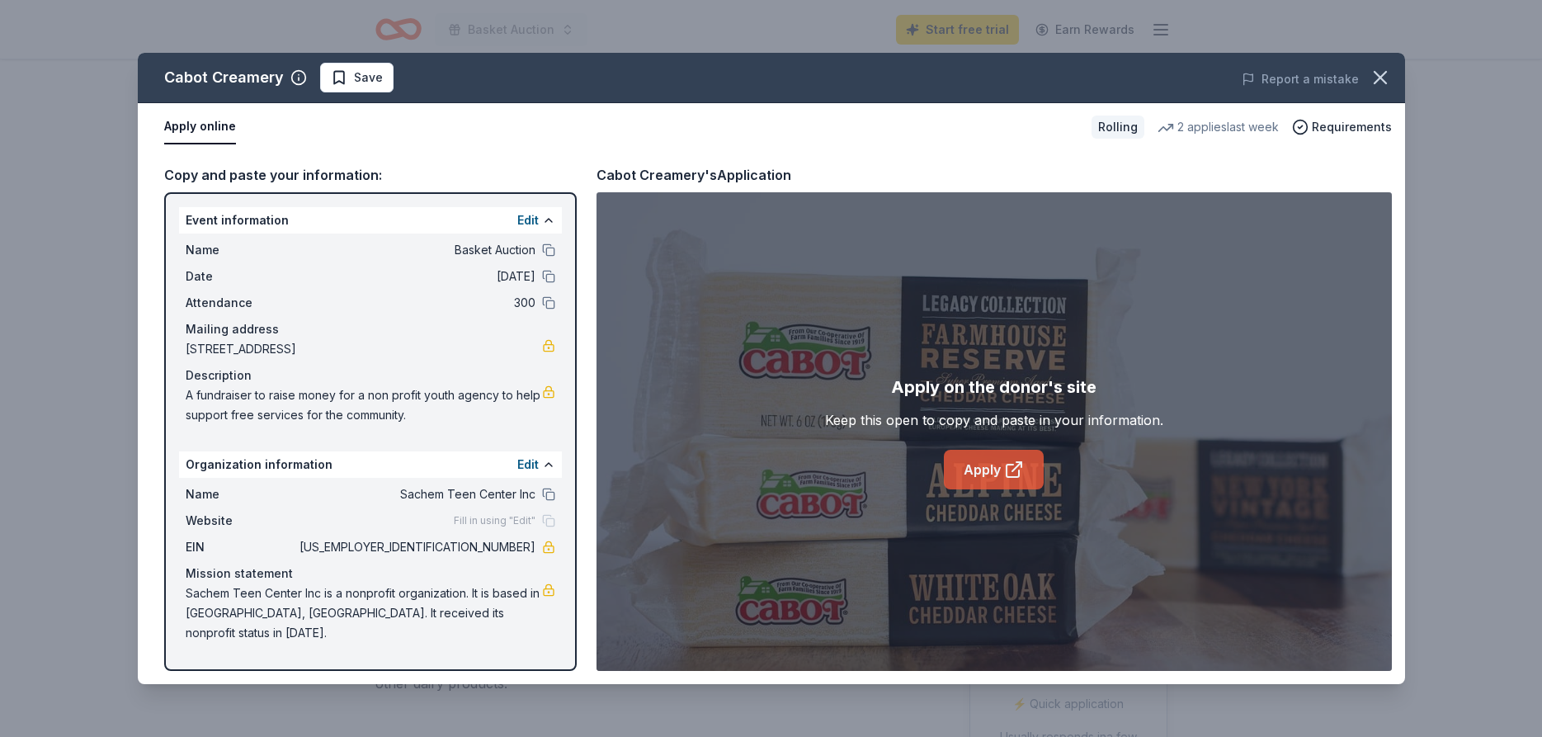
click at [987, 461] on link "Apply" at bounding box center [994, 470] width 100 height 40
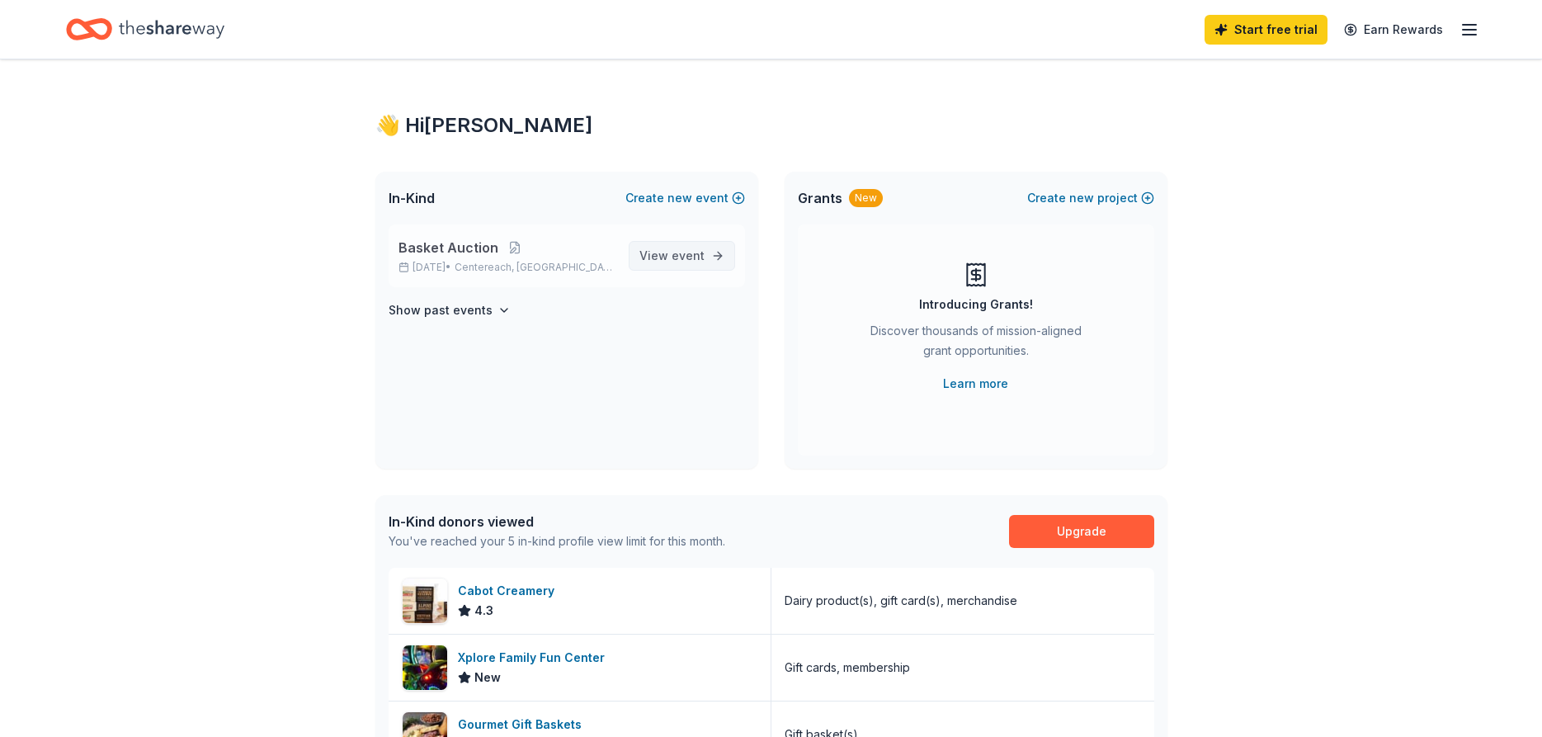
click at [698, 261] on span "event" at bounding box center [688, 255] width 33 height 14
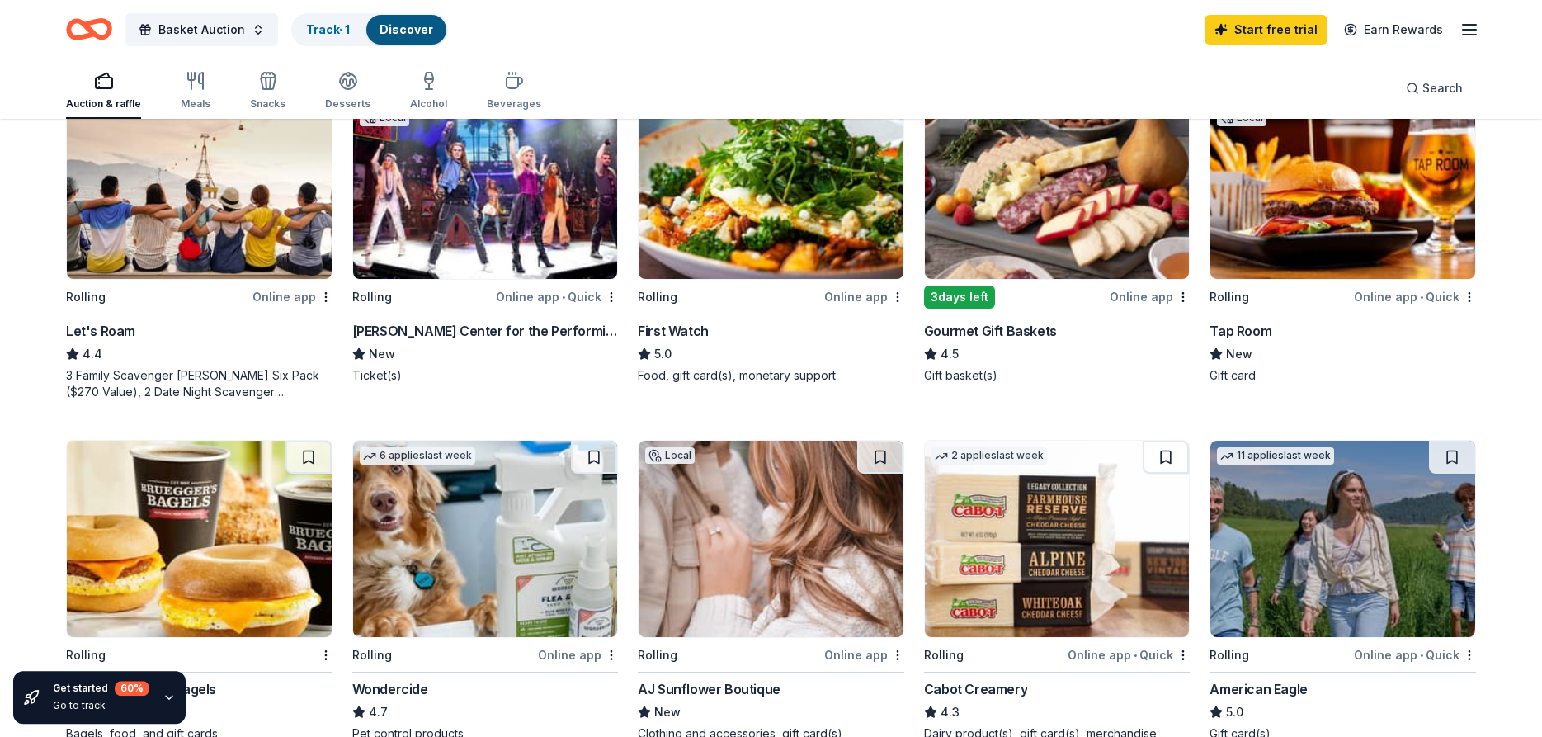
scroll to position [589, 0]
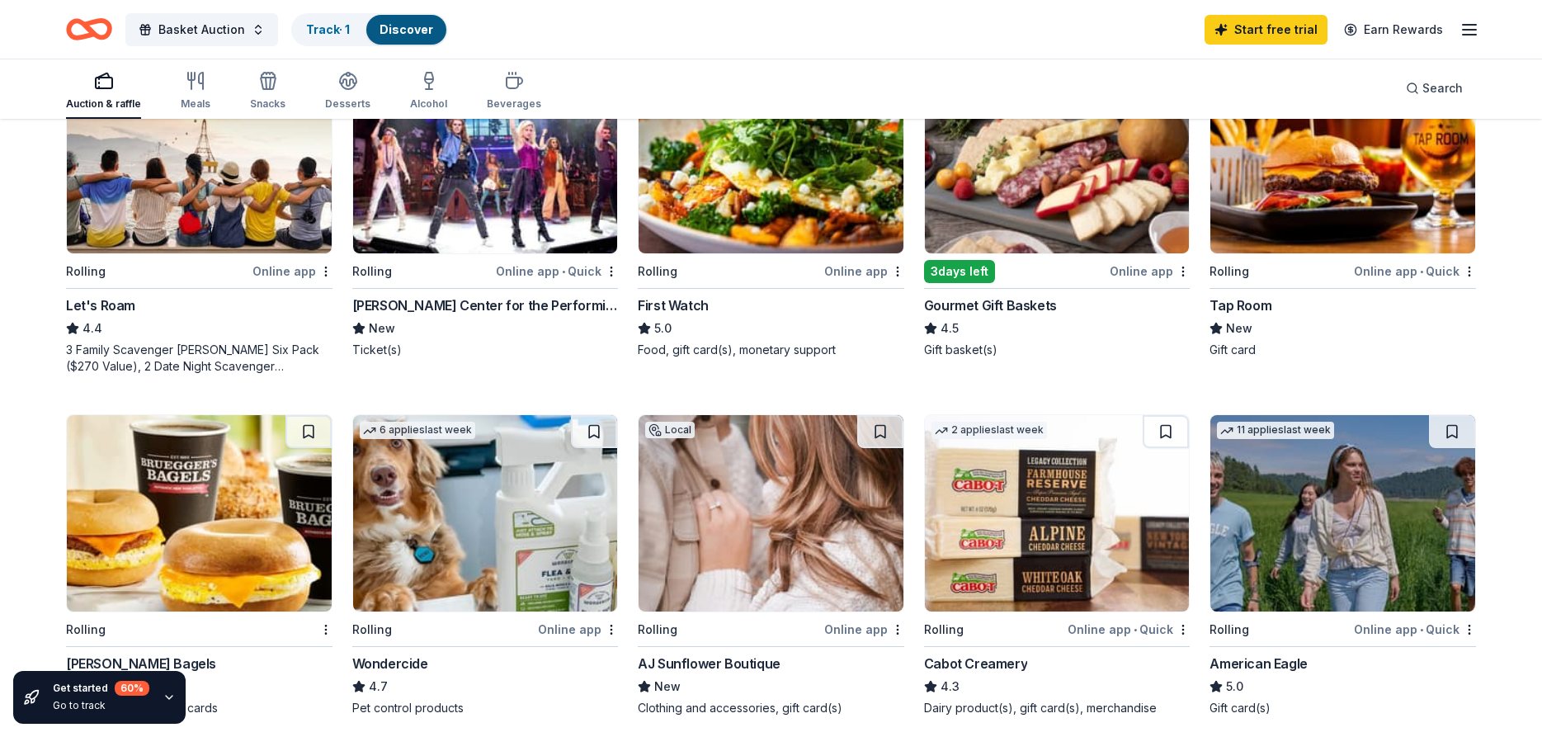
click at [1270, 300] on div "Tap Room" at bounding box center [1241, 305] width 62 height 20
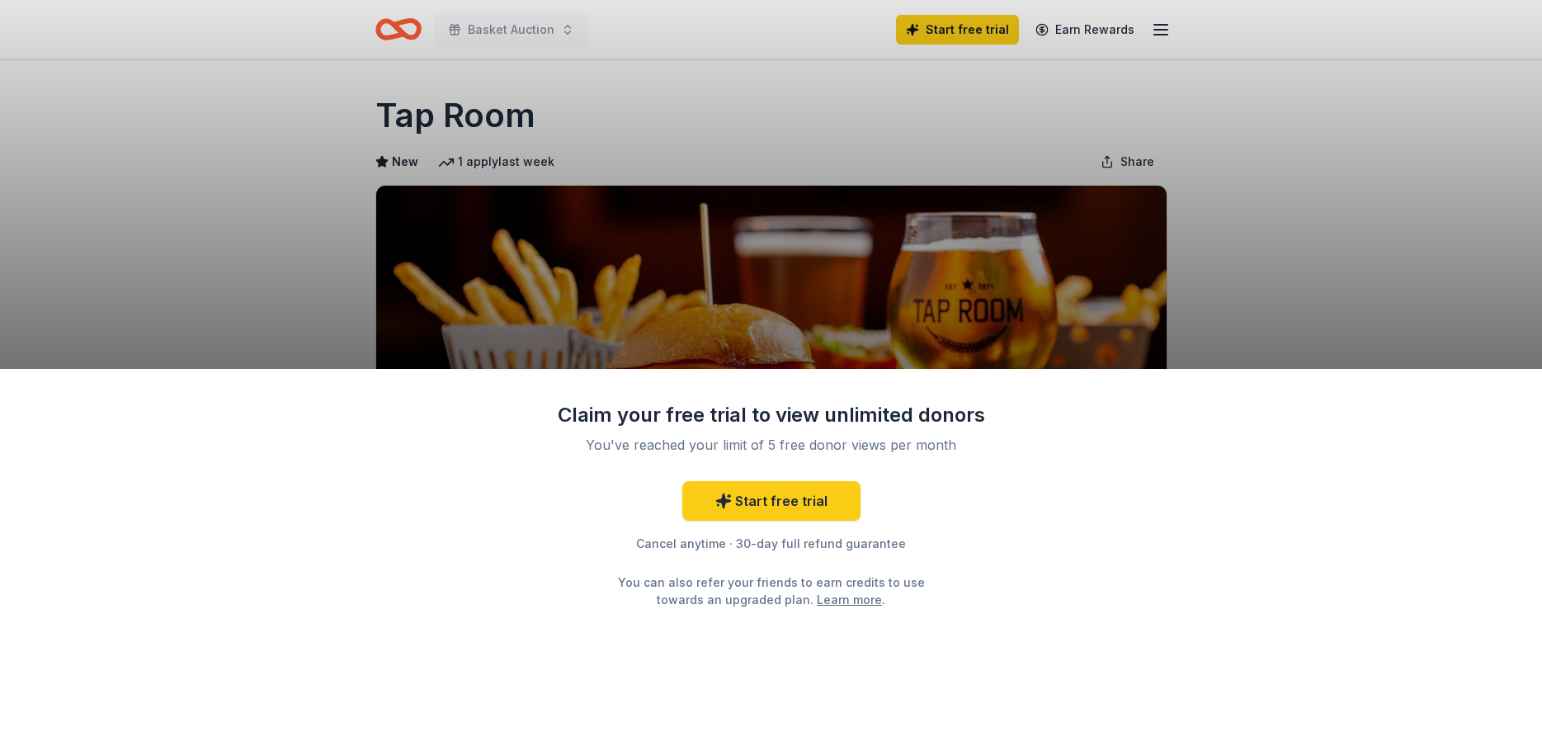
click at [1238, 183] on div "Claim your free trial to view unlimited donors You've reached your limit of 5 f…" at bounding box center [771, 368] width 1542 height 737
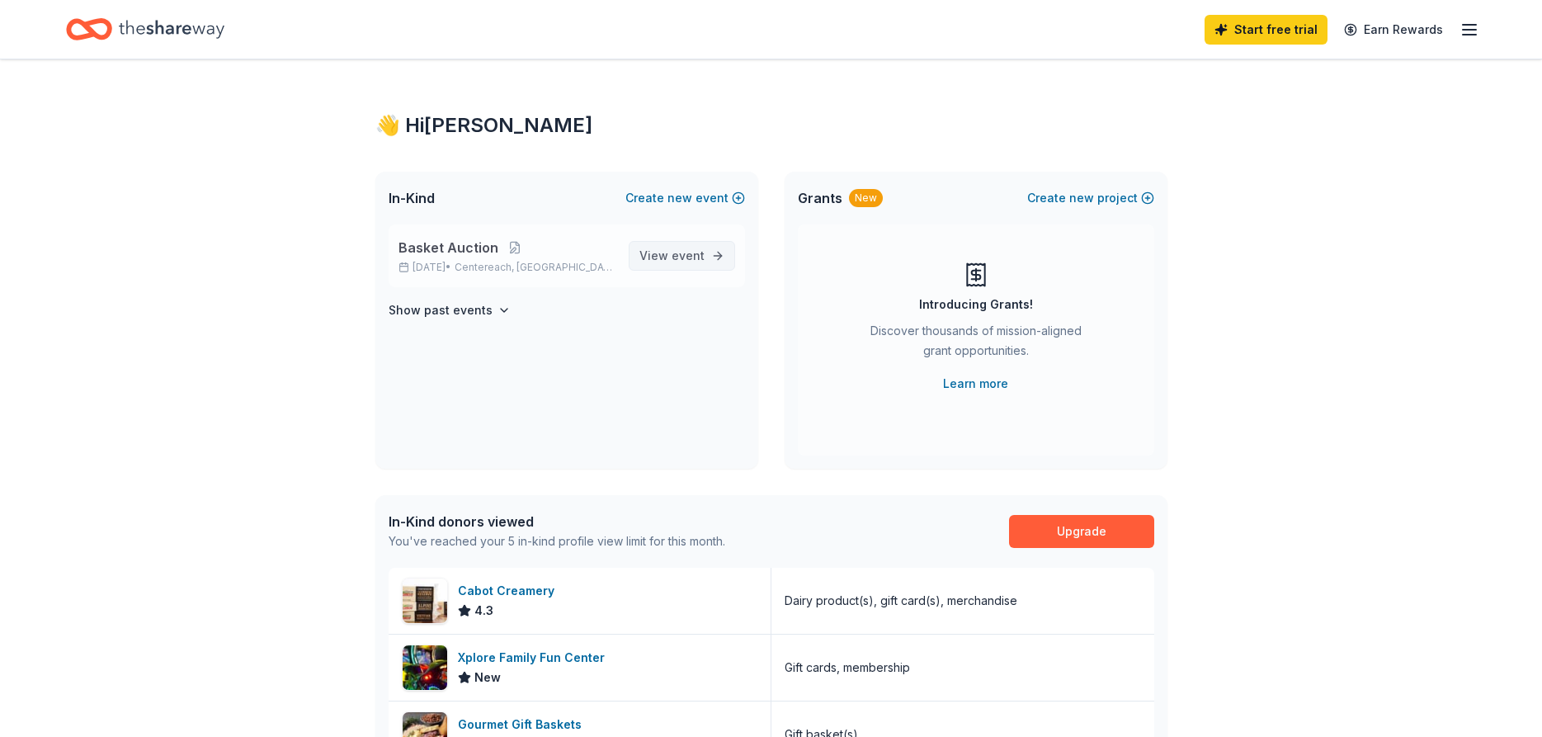
click at [691, 255] on span "event" at bounding box center [688, 255] width 33 height 14
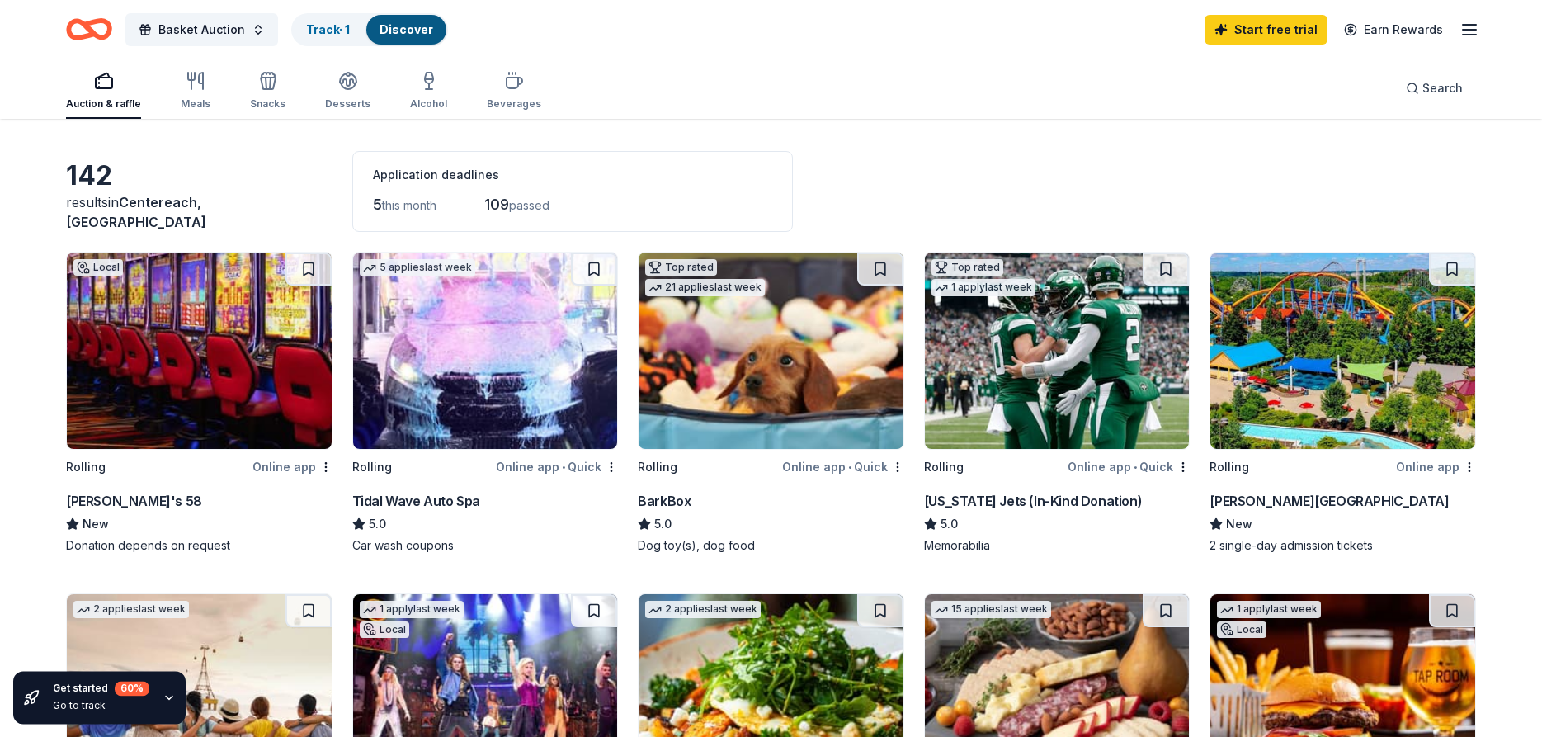
scroll to position [252, 0]
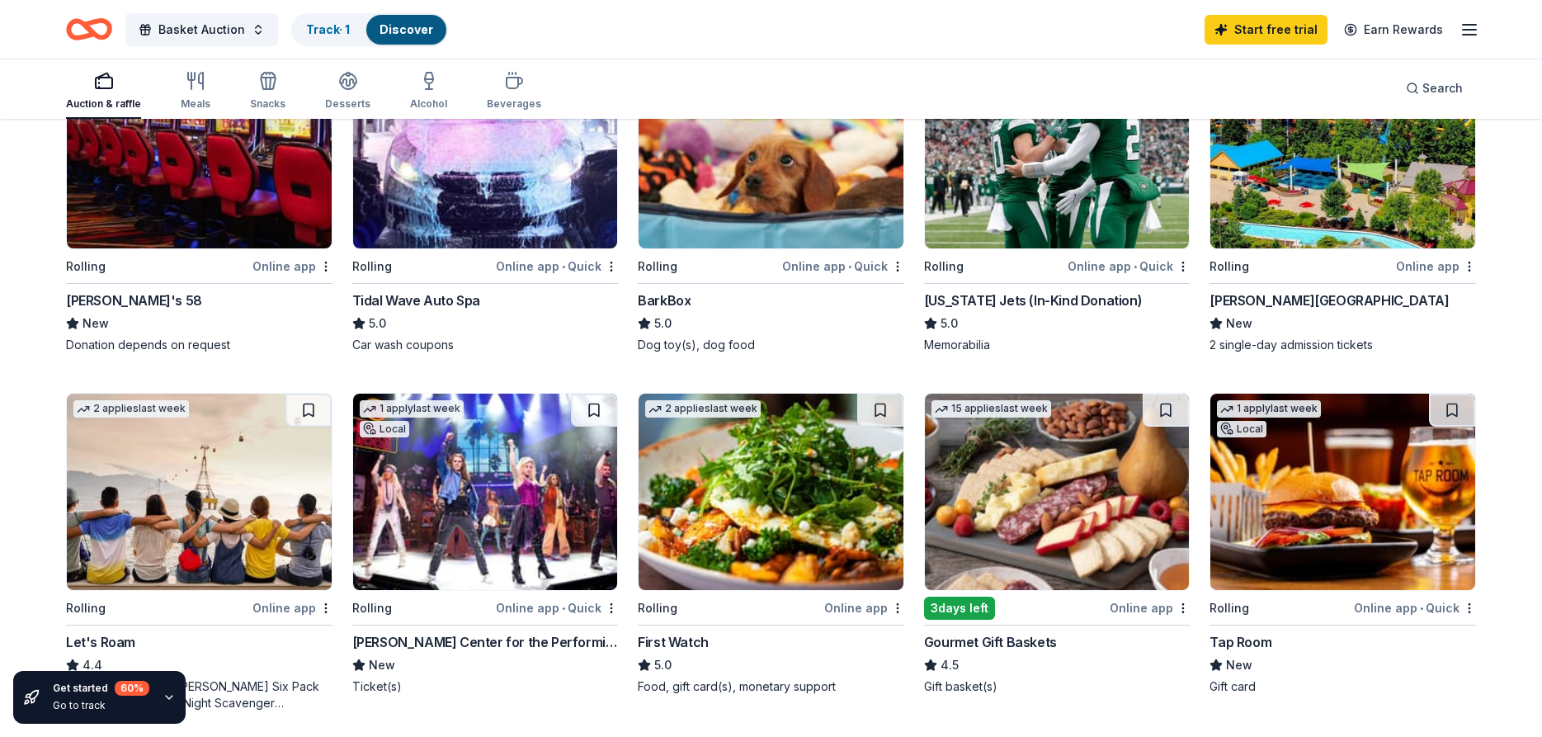
click at [177, 540] on img at bounding box center [199, 492] width 265 height 196
